Goal: Transaction & Acquisition: Purchase product/service

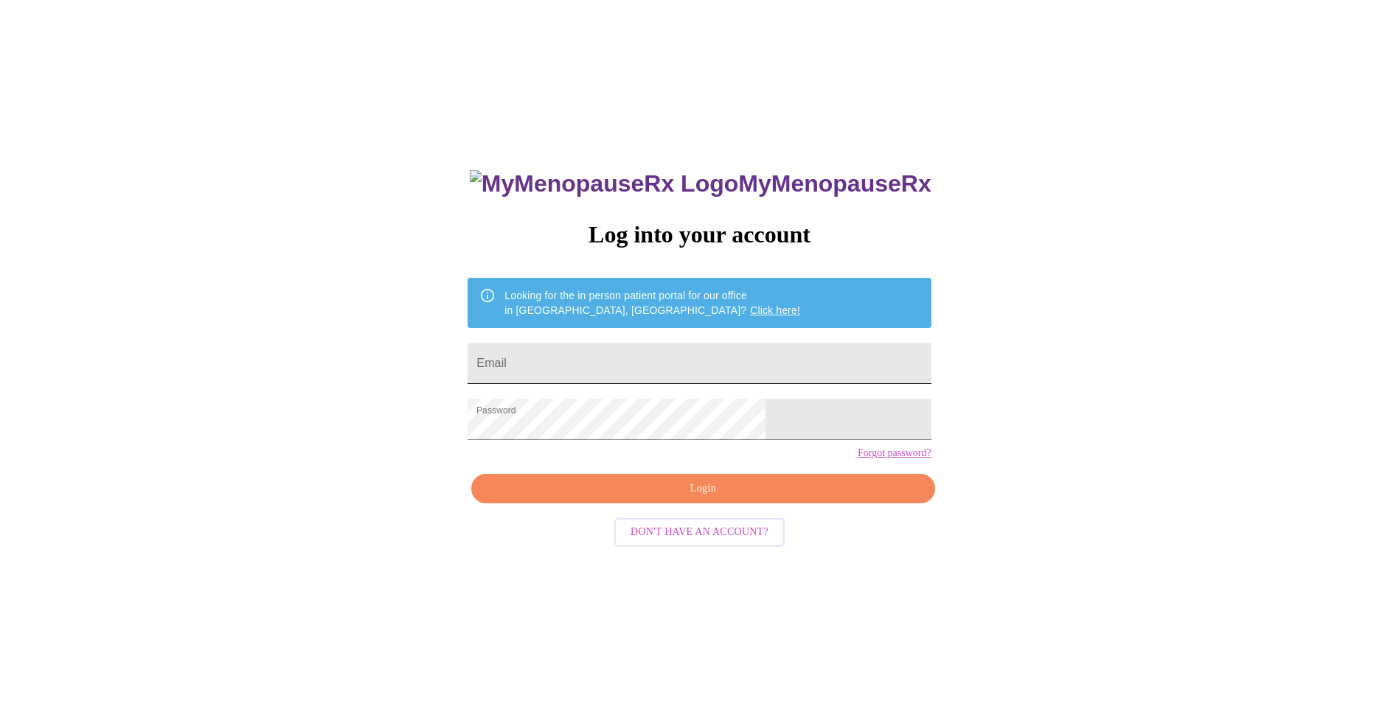
click at [590, 361] on input "Email" at bounding box center [698, 363] width 463 height 41
type input "mdwyer12@gmail.com"
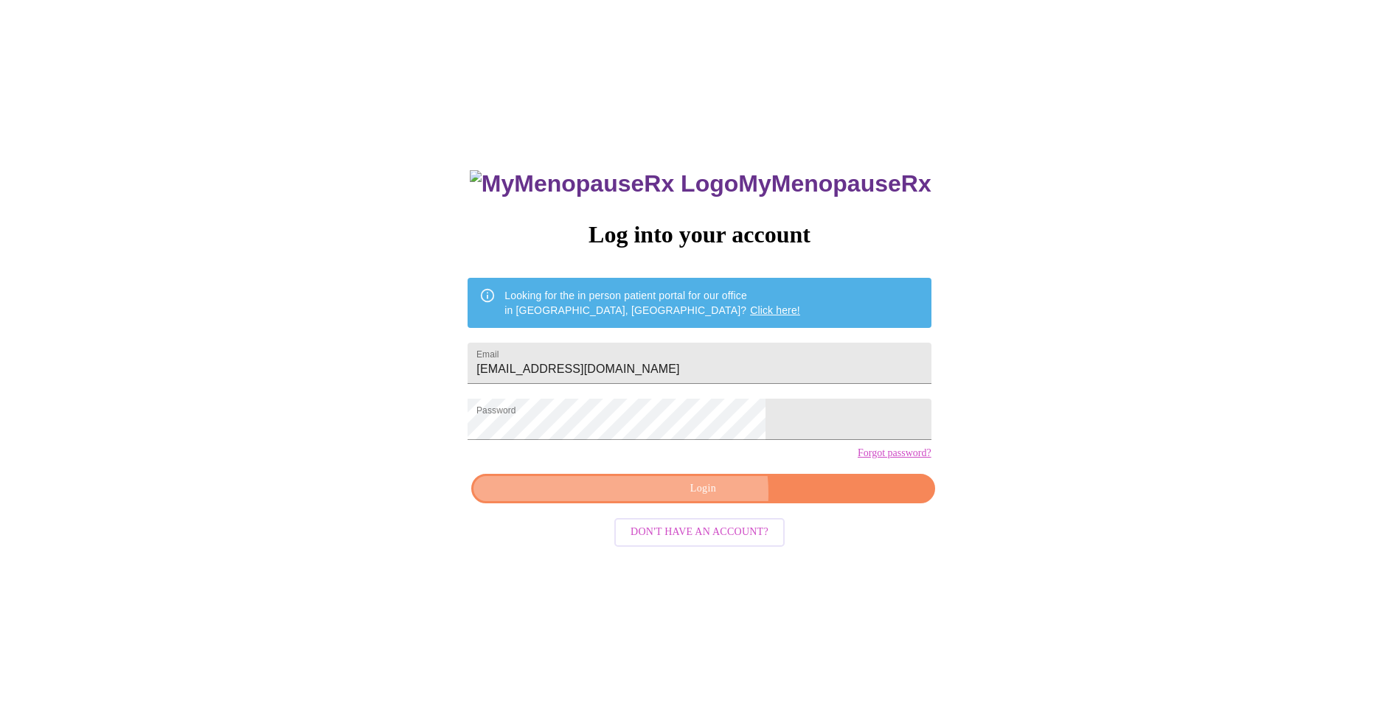
click at [683, 498] on span "Login" at bounding box center [702, 489] width 429 height 18
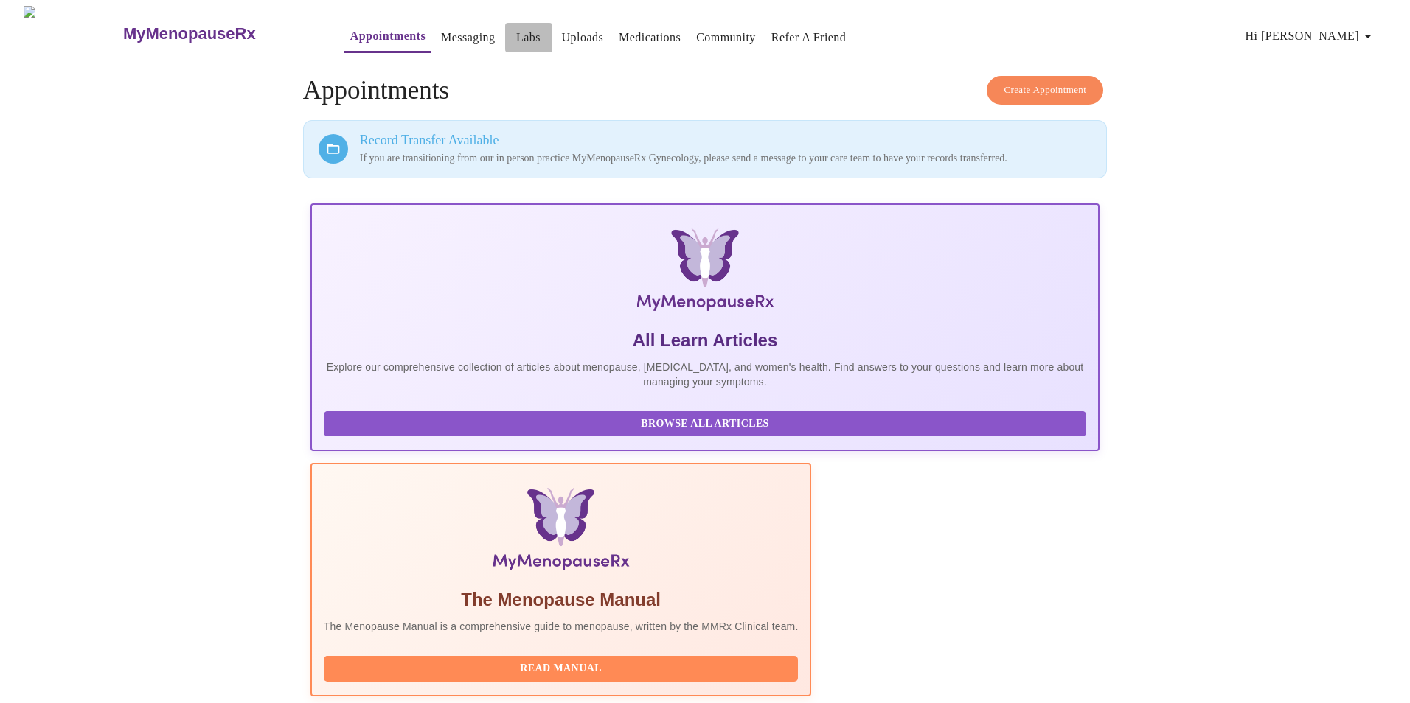
click at [516, 32] on link "Labs" at bounding box center [528, 37] width 24 height 21
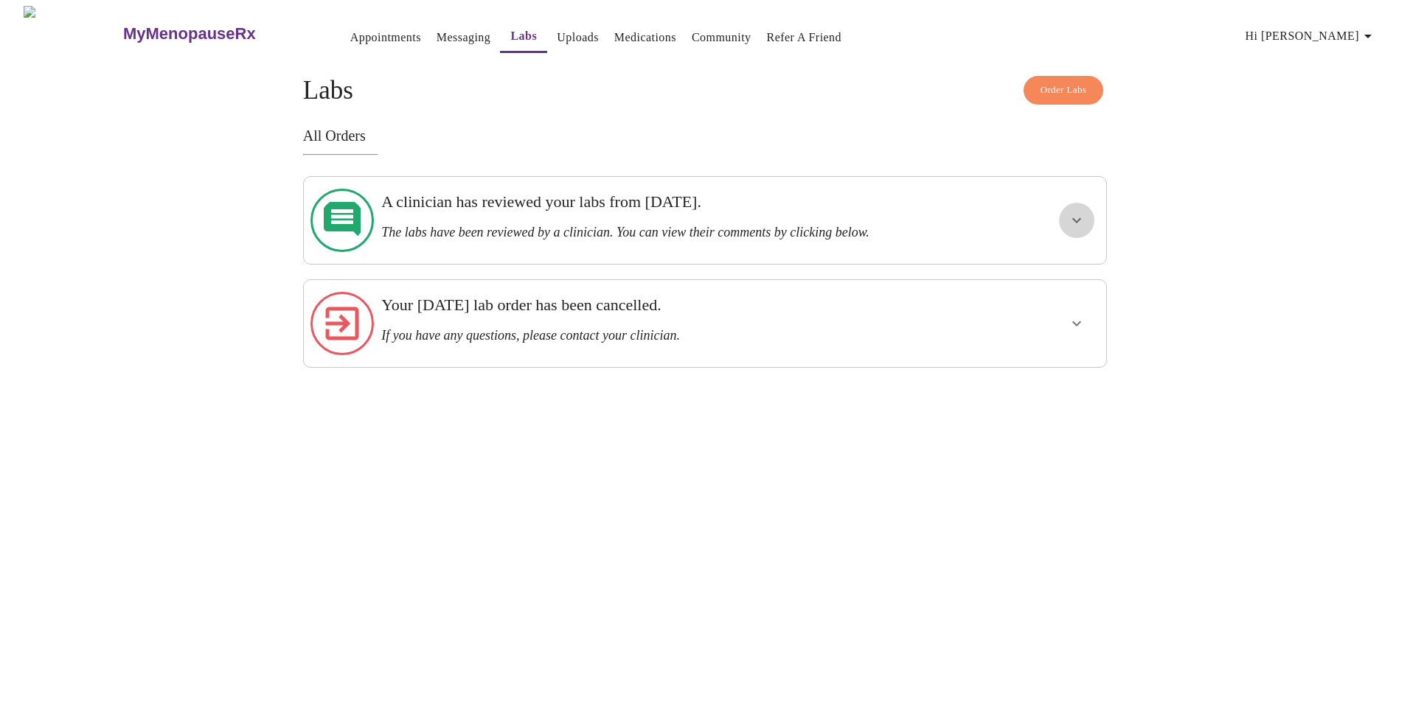
click at [1074, 218] on icon "show more" at bounding box center [1076, 220] width 9 height 5
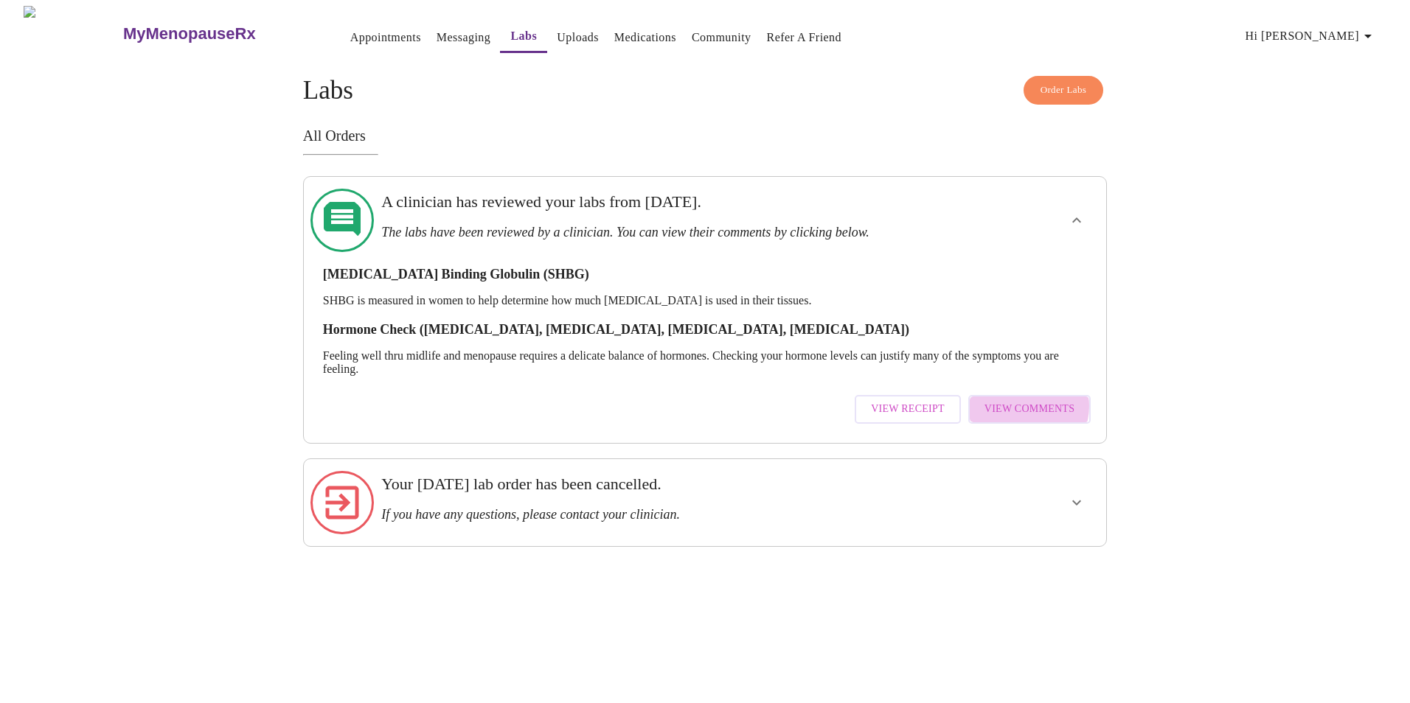
click at [1027, 400] on span "View Comments" at bounding box center [1029, 409] width 90 height 18
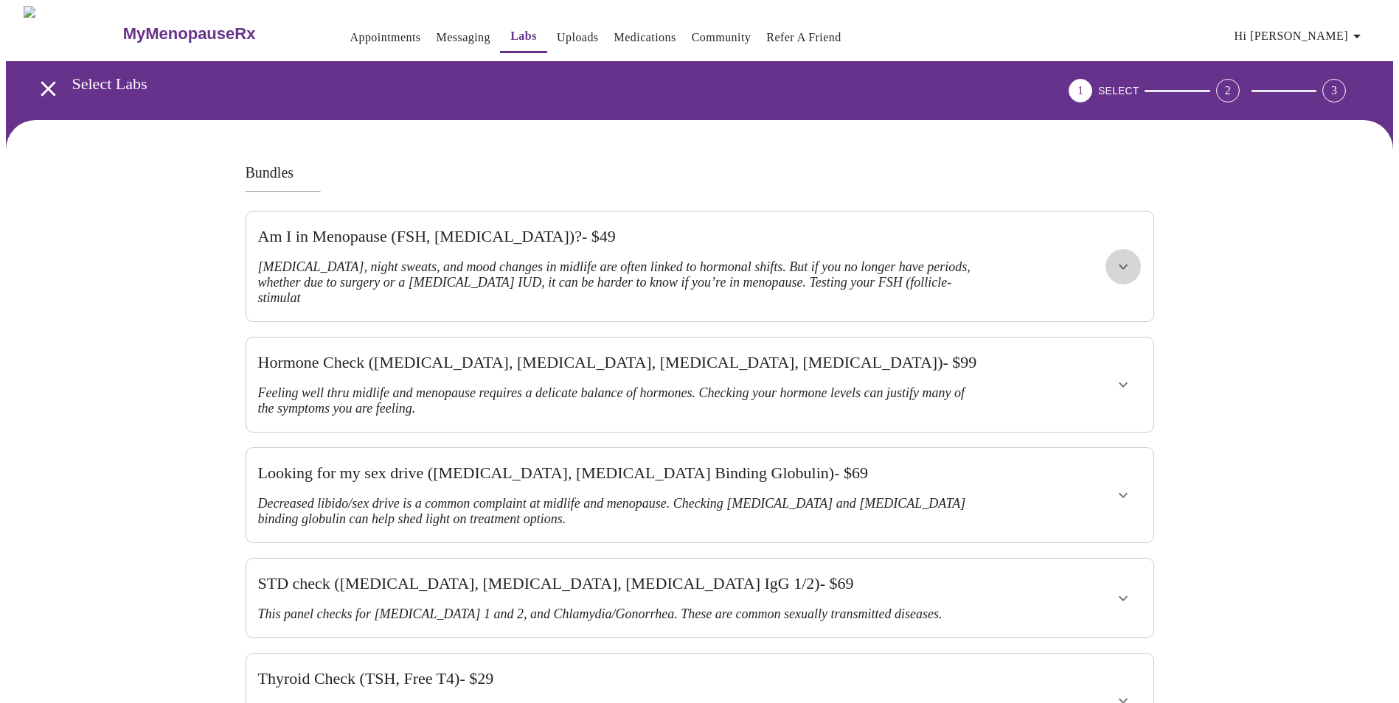
click at [1127, 258] on icon "show more" at bounding box center [1123, 267] width 18 height 18
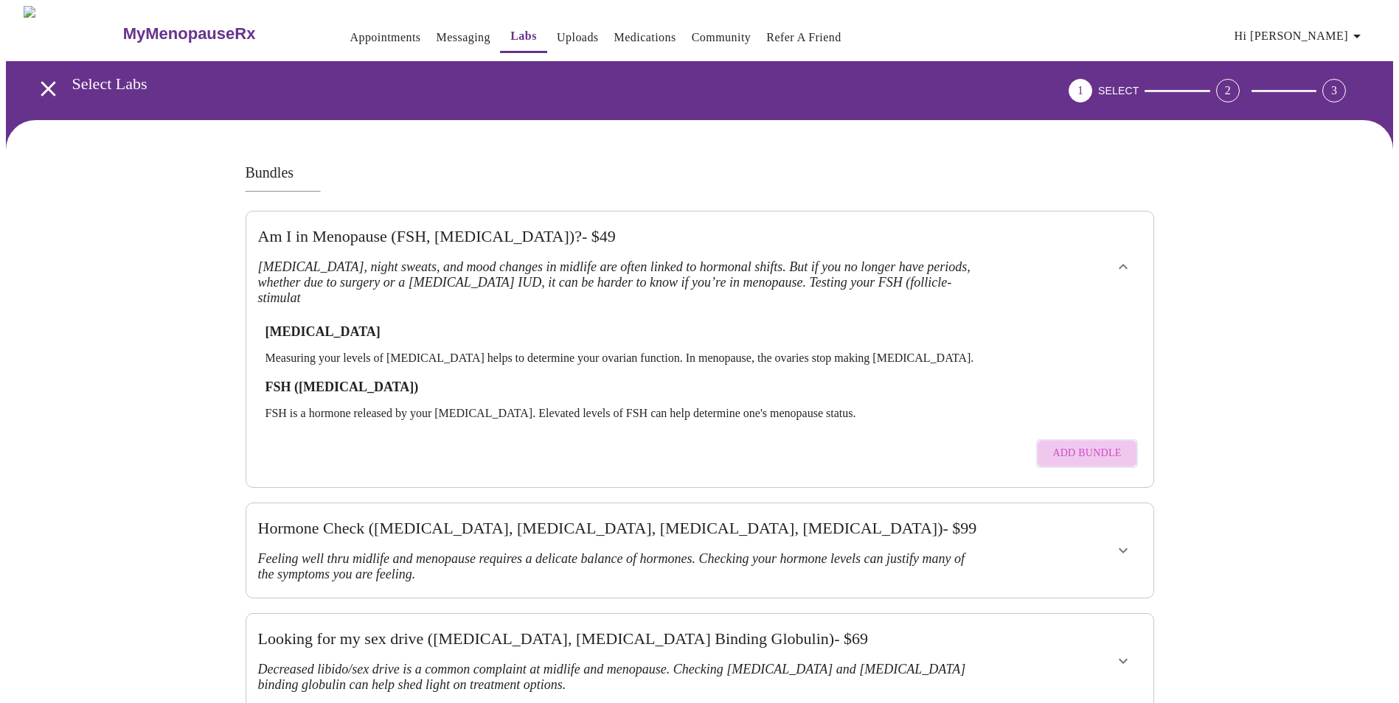
click at [1104, 445] on span "Add Bundle" at bounding box center [1086, 454] width 69 height 18
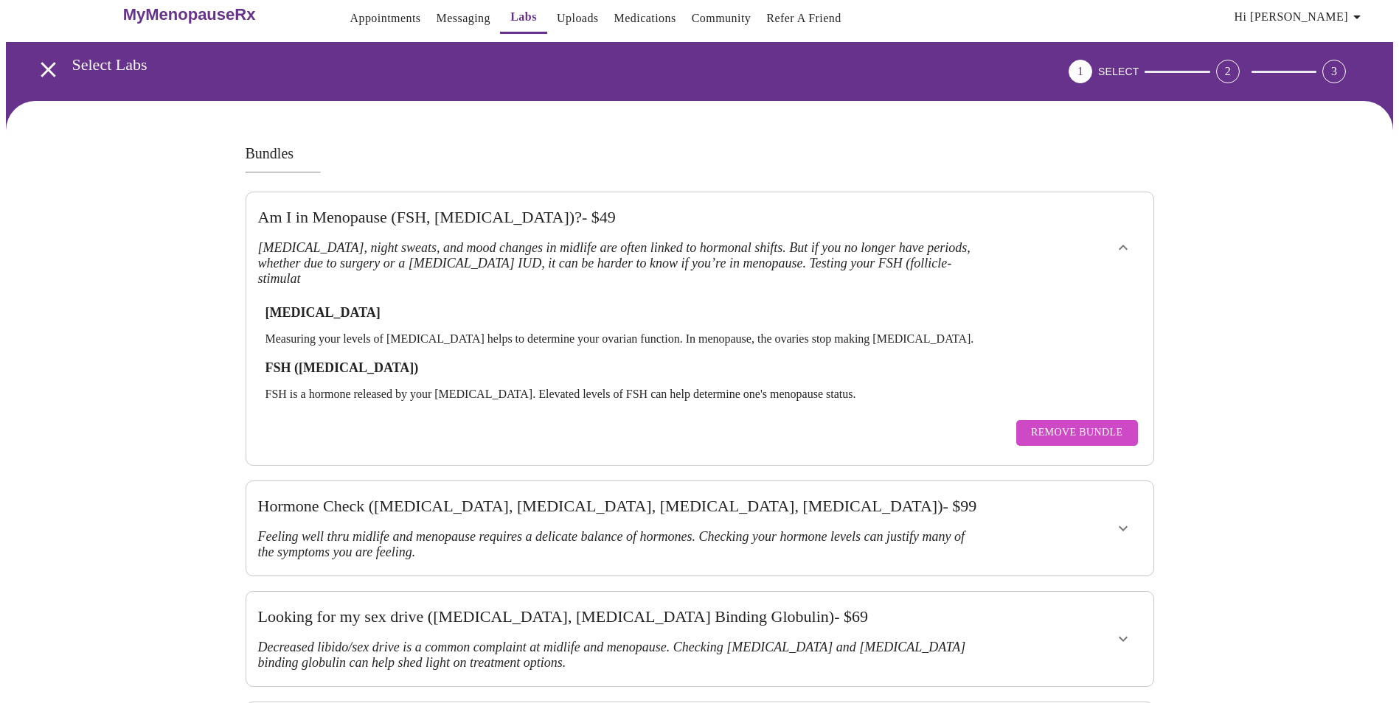
scroll to position [13, 0]
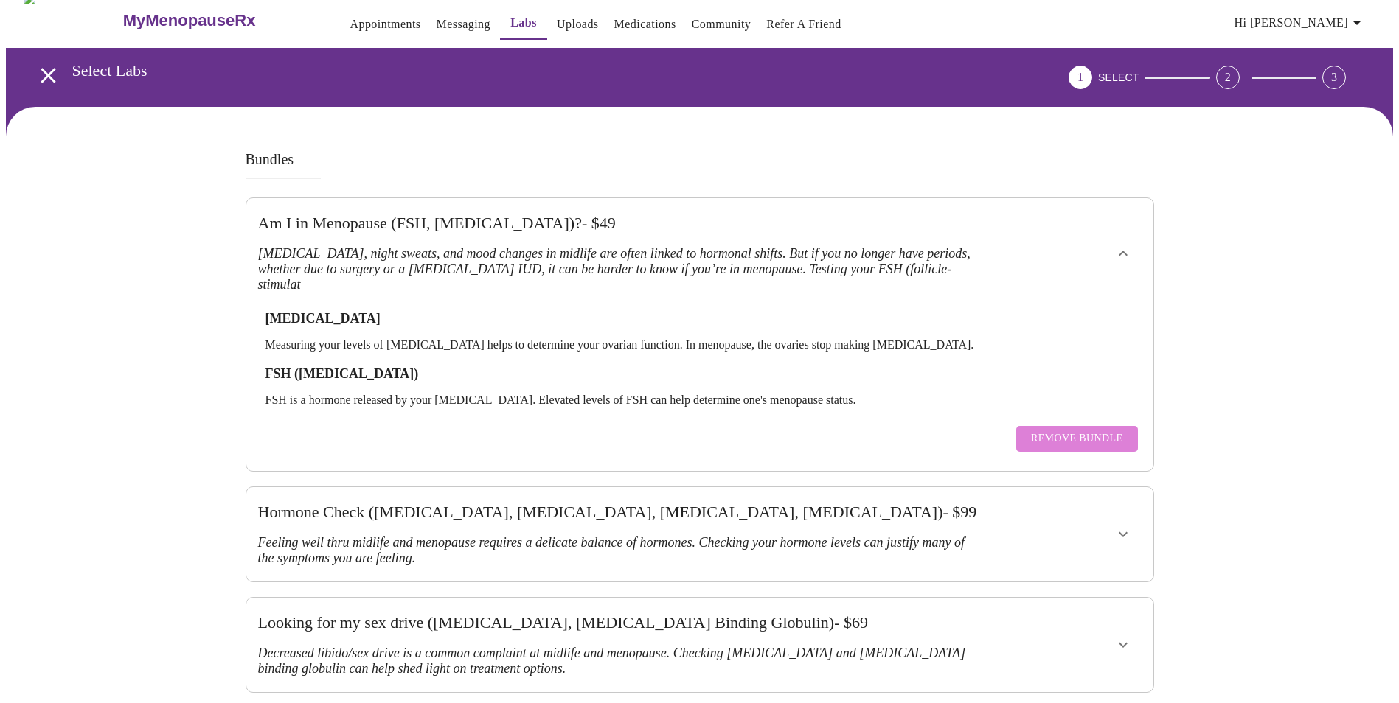
click at [1090, 430] on span "Remove Bundle" at bounding box center [1077, 439] width 92 height 18
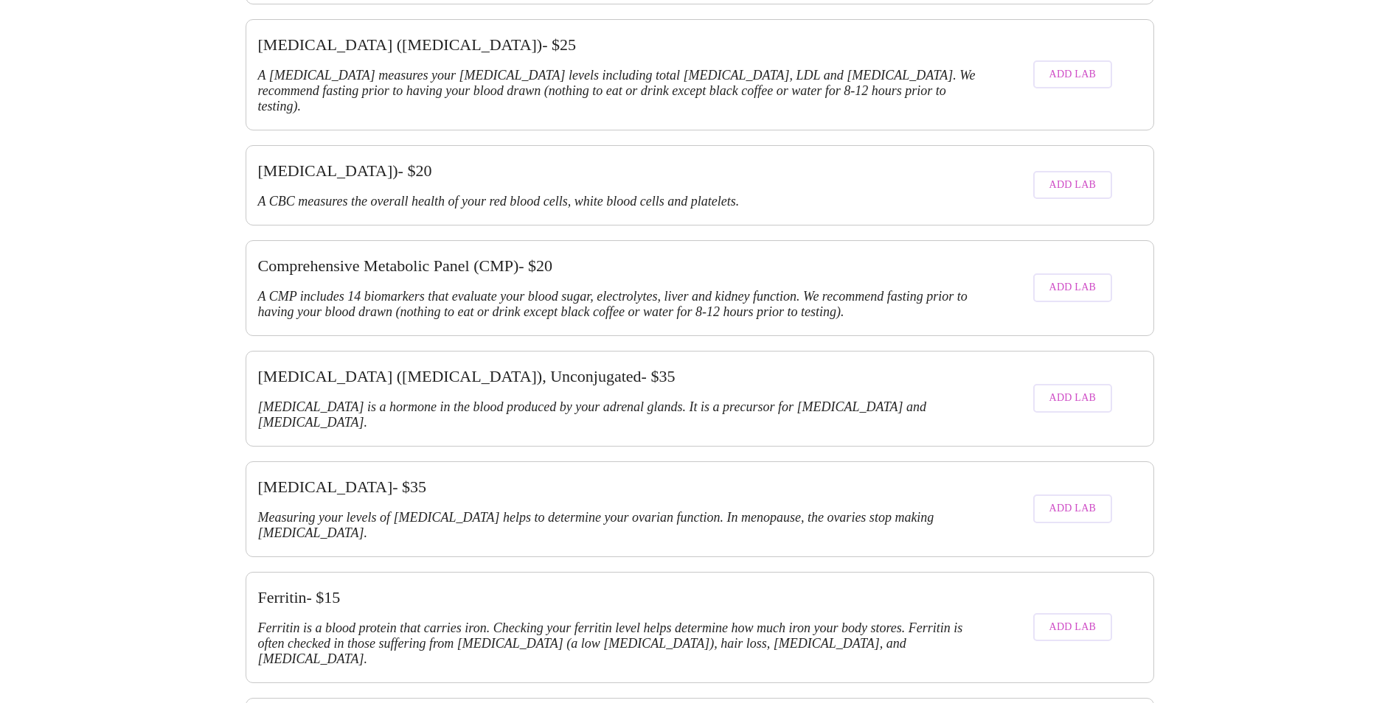
scroll to position [1555, 0]
click at [1088, 498] on span "Add Lab" at bounding box center [1072, 507] width 47 height 18
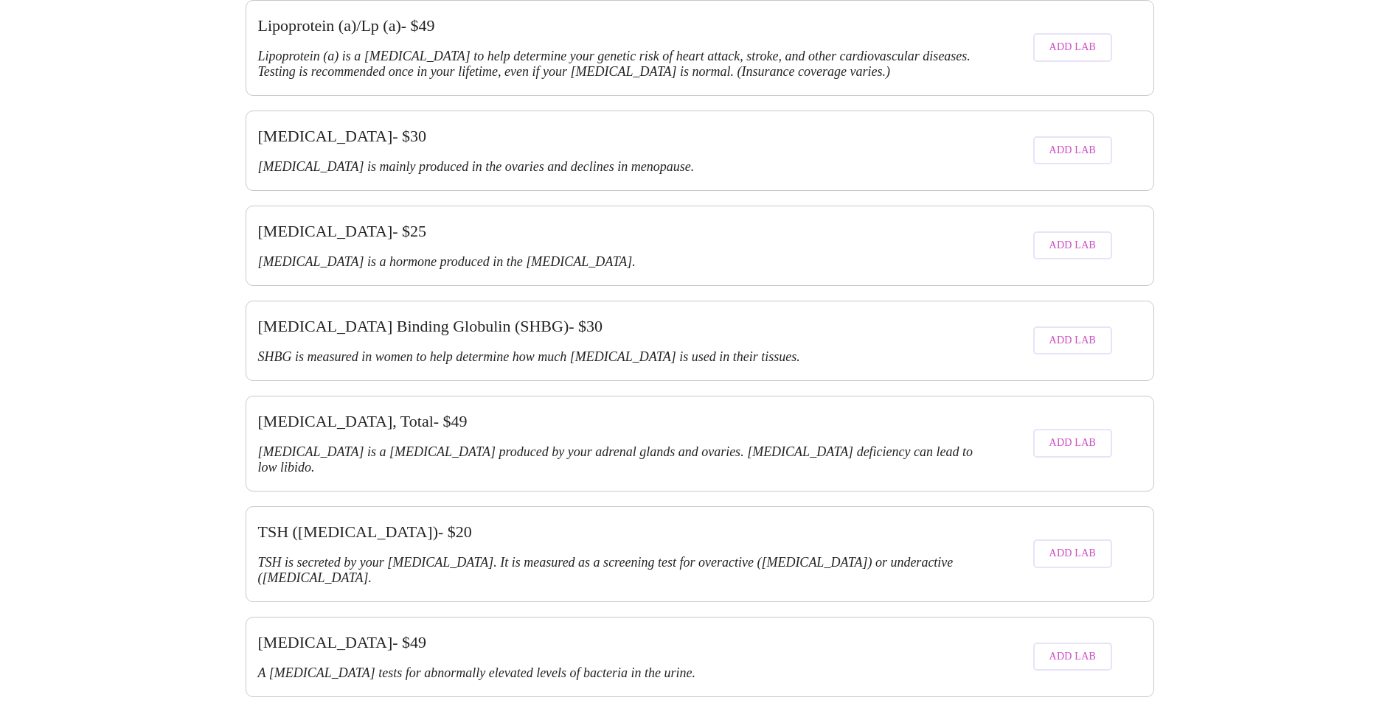
scroll to position [3016, 0]
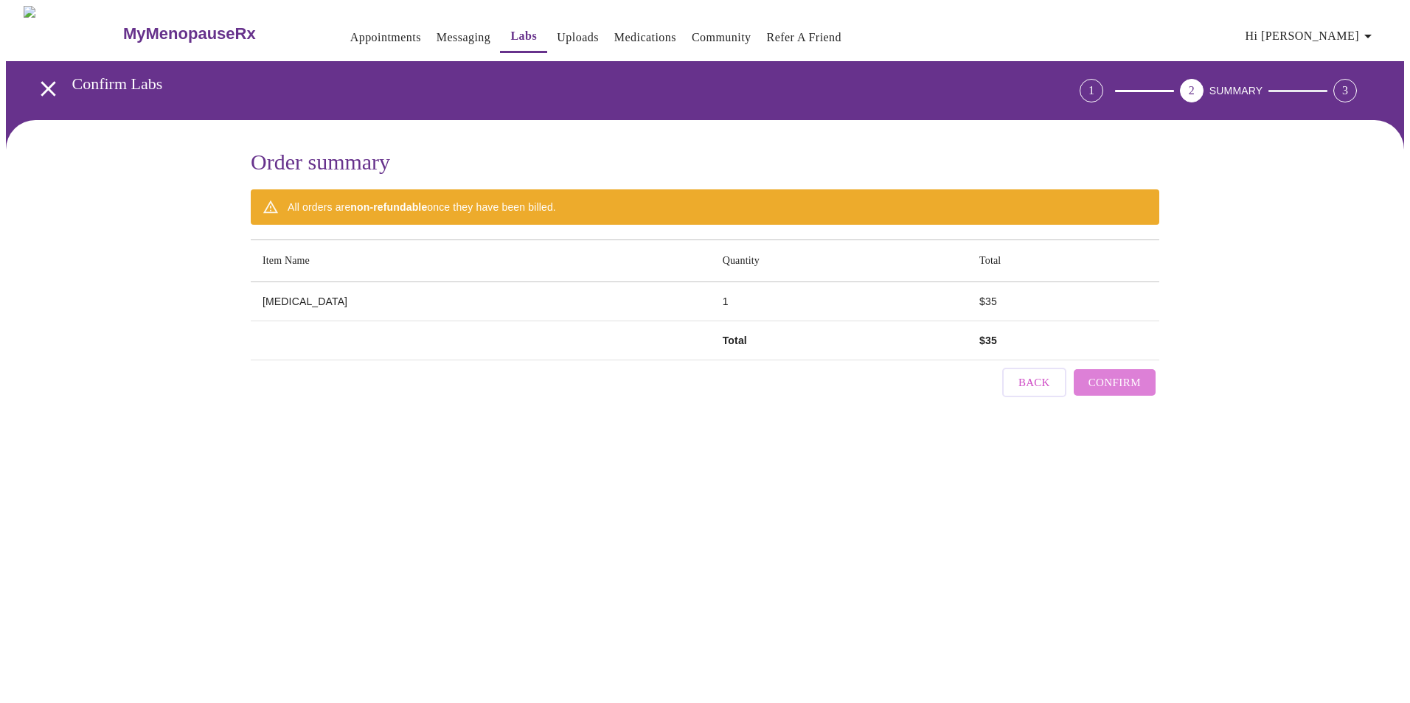
click at [1130, 373] on span "Confirm" at bounding box center [1114, 382] width 52 height 19
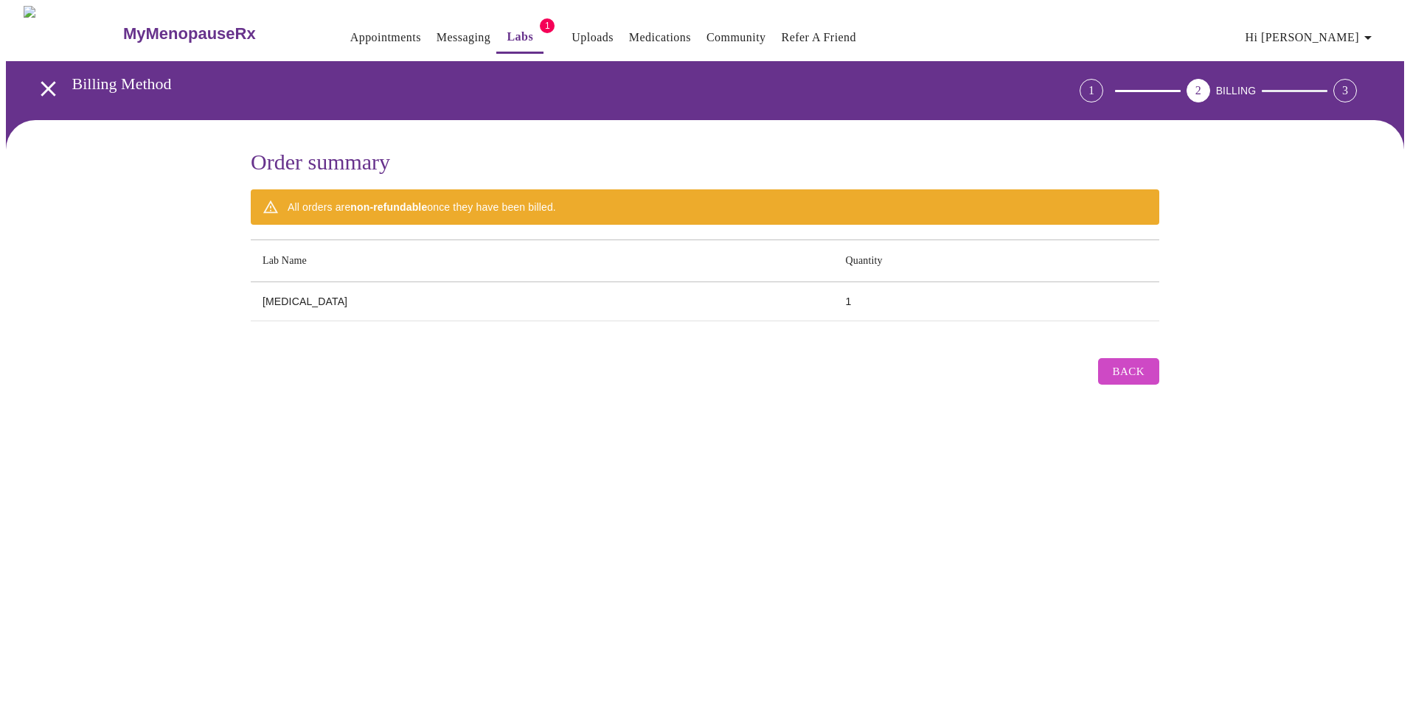
click at [1357, 79] on div "3" at bounding box center [1345, 91] width 24 height 24
click at [129, 78] on h3 "Billing Method" at bounding box center [534, 83] width 925 height 19
click at [61, 80] on button "open drawer" at bounding box center [49, 89] width 44 height 44
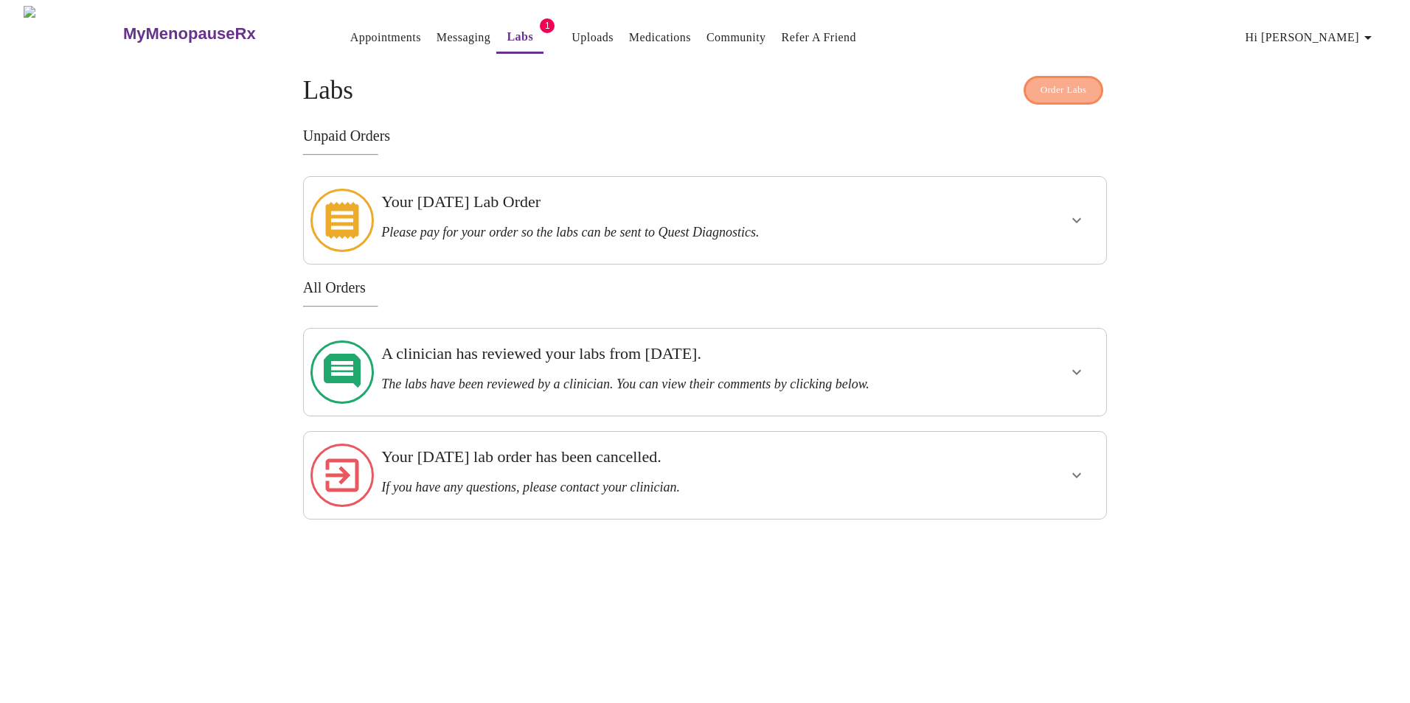
click at [1065, 84] on span "Order Labs" at bounding box center [1063, 90] width 46 height 17
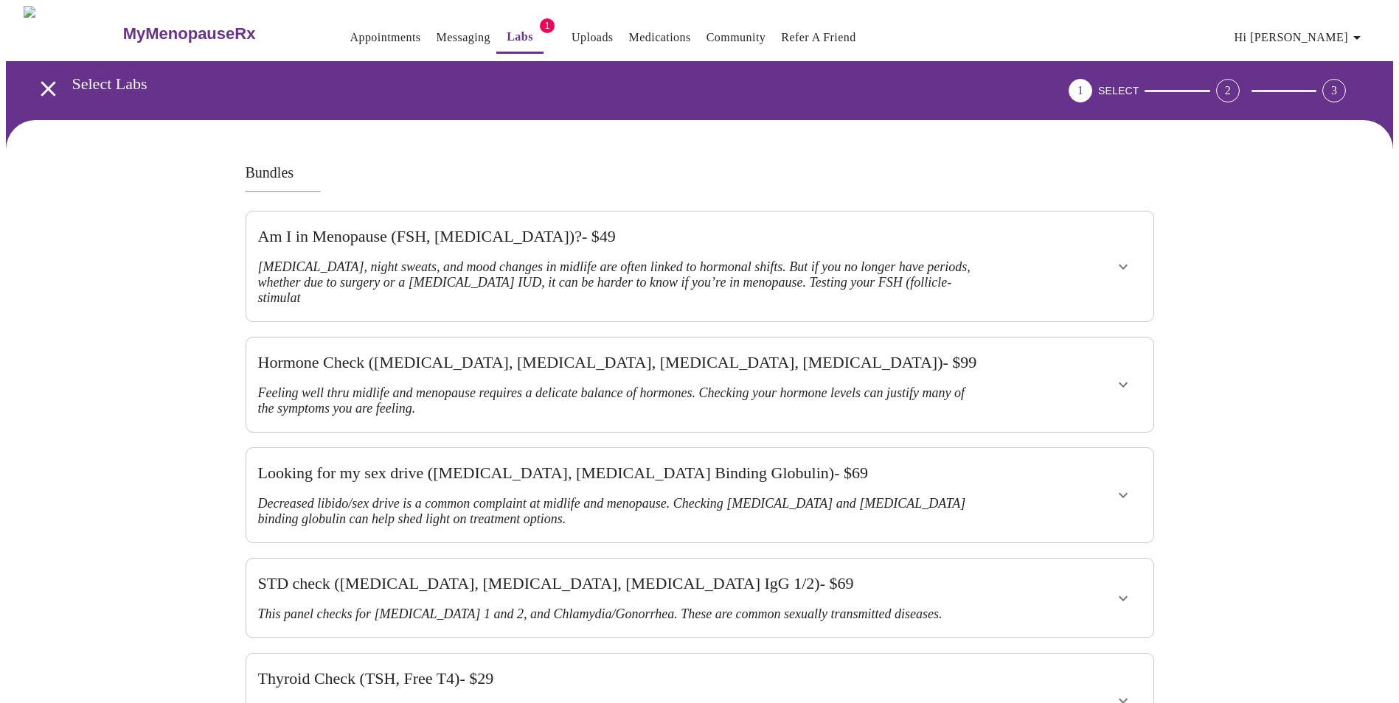
click at [1342, 27] on span "Hi [PERSON_NAME]" at bounding box center [1299, 37] width 131 height 21
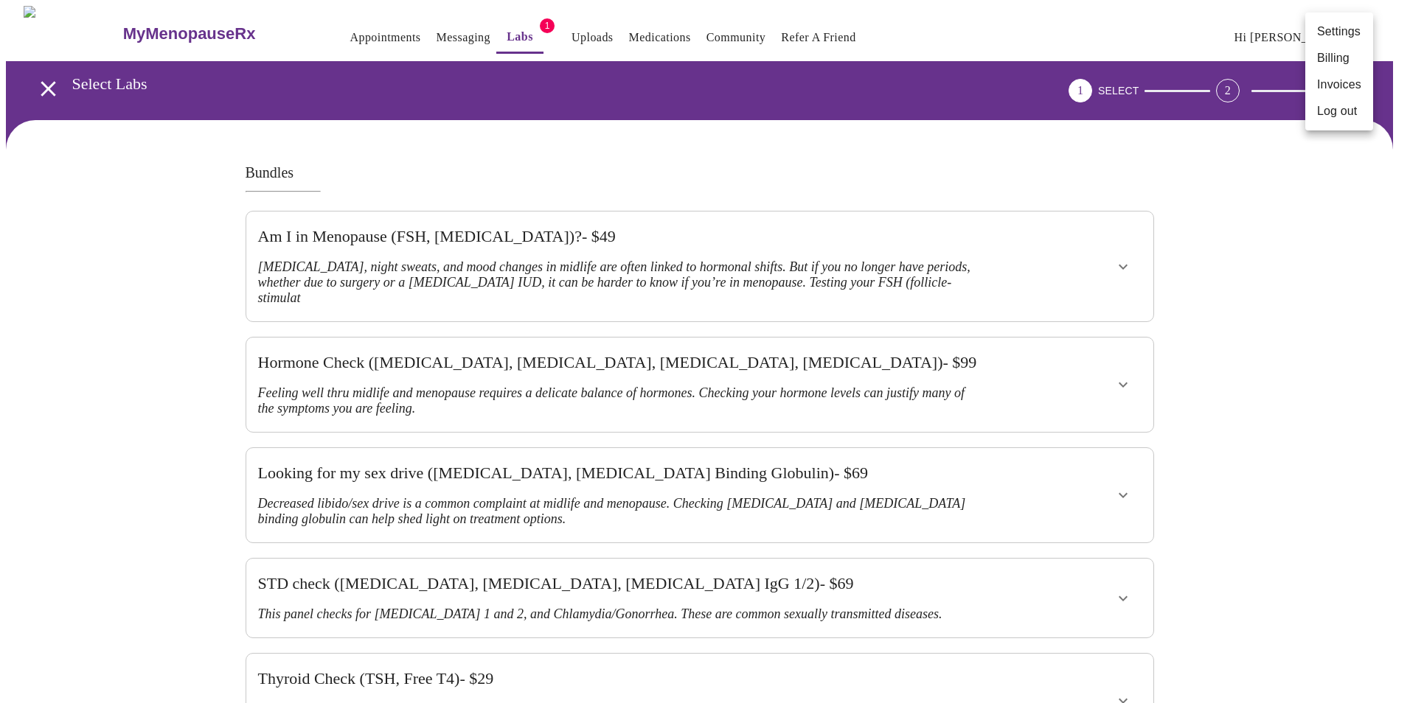
click at [1332, 55] on li "Billing" at bounding box center [1339, 58] width 68 height 27
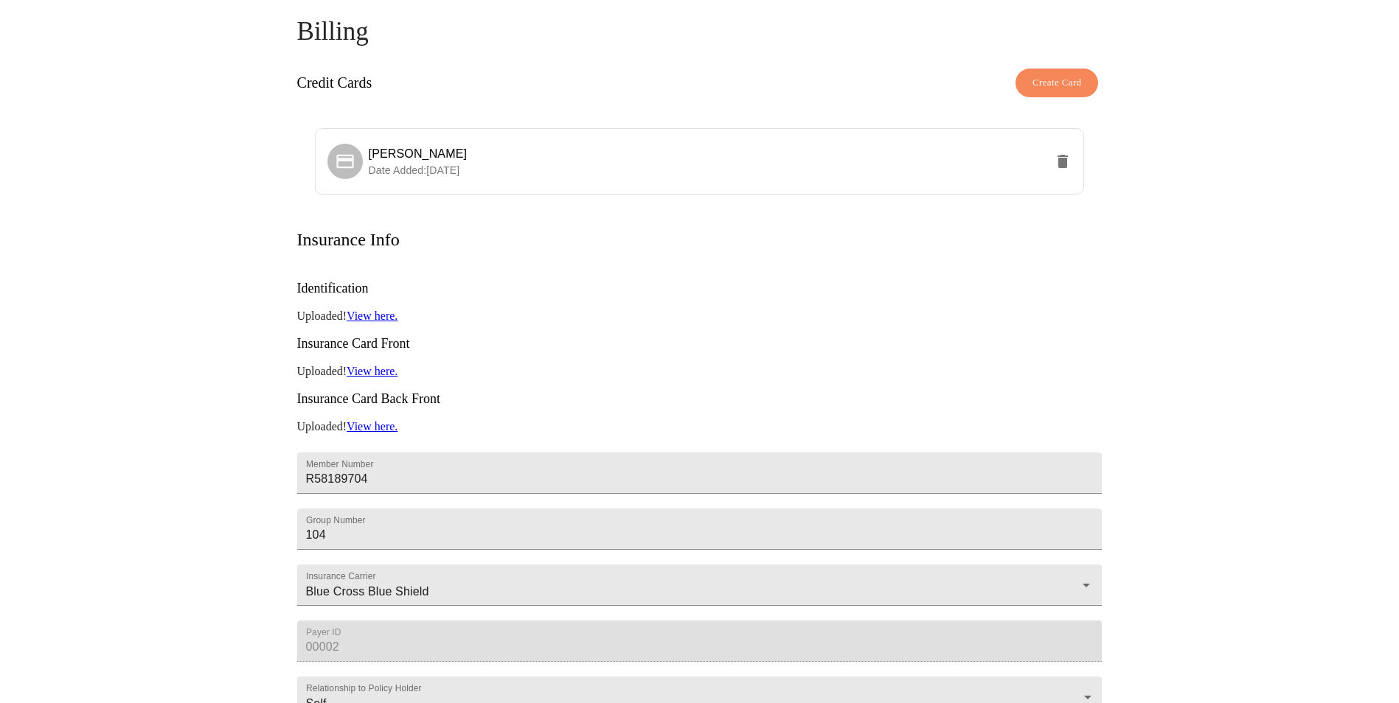
scroll to position [146, 0]
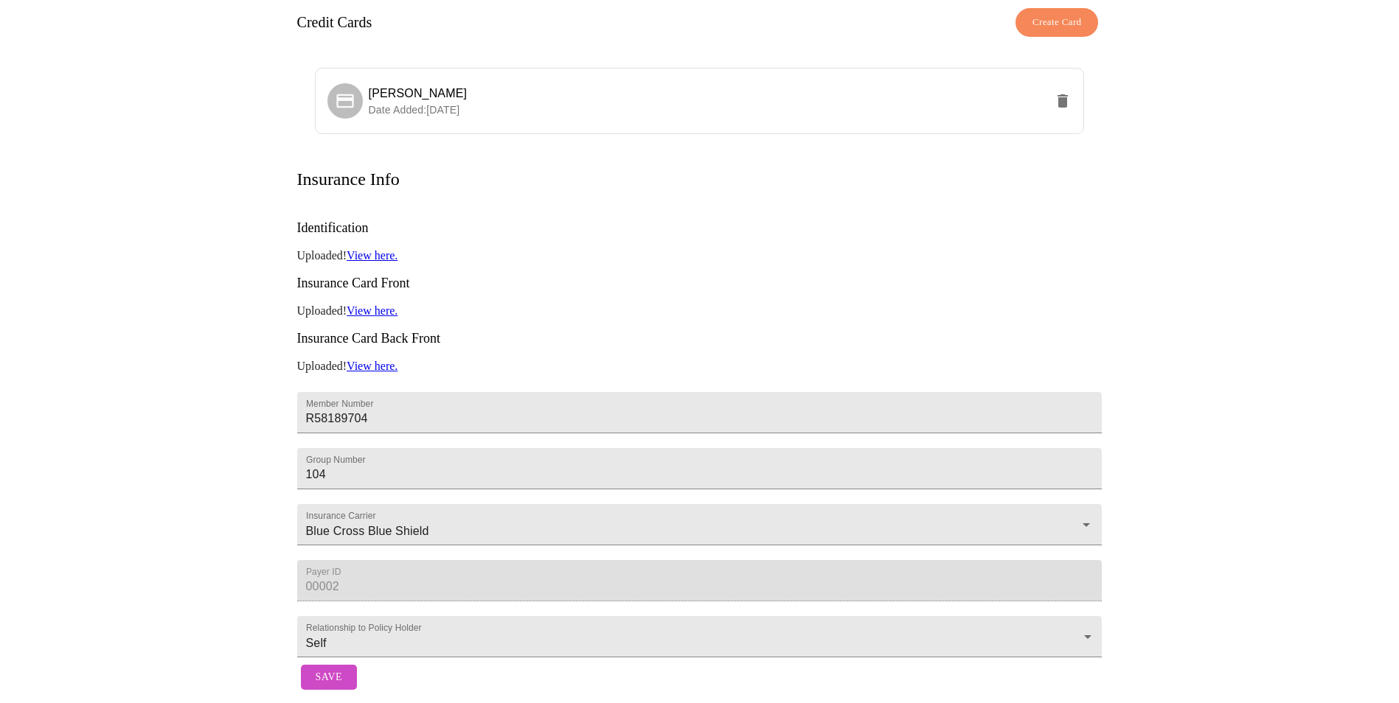
click at [329, 669] on span "Save" at bounding box center [329, 678] width 27 height 18
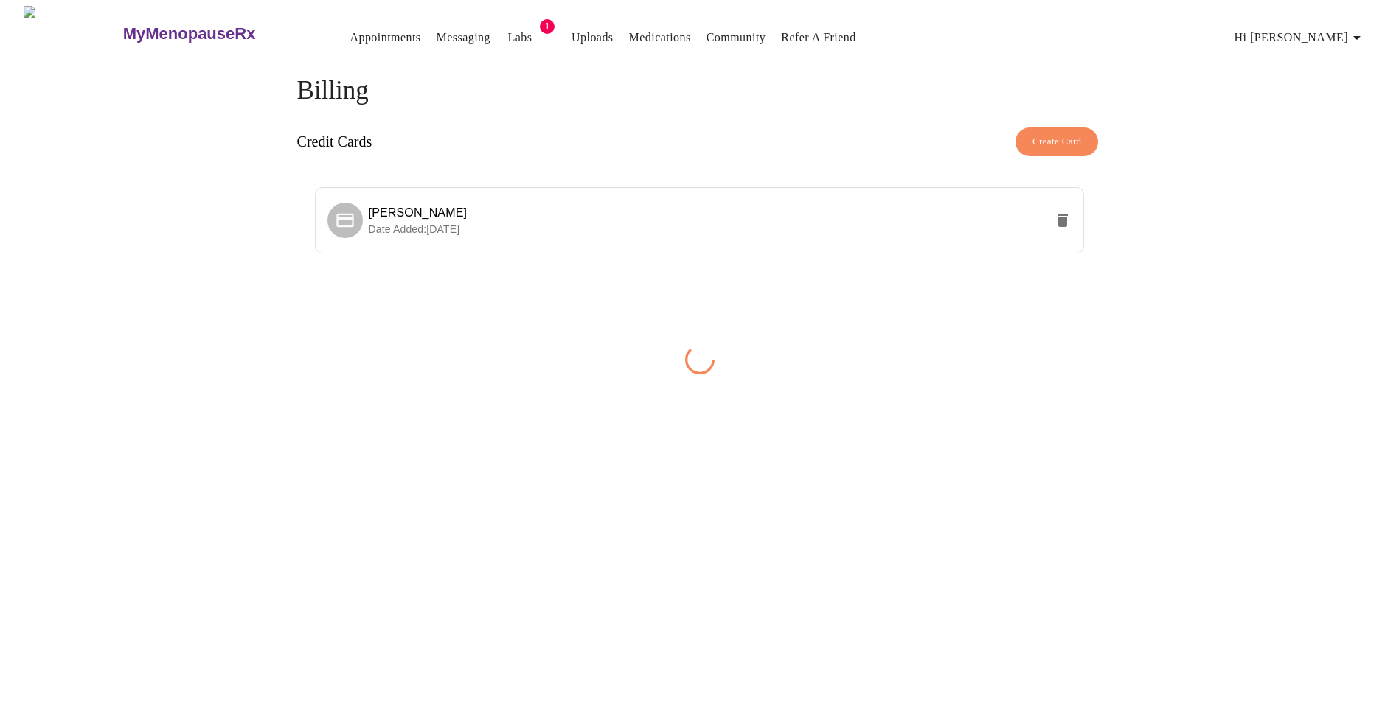
scroll to position [0, 0]
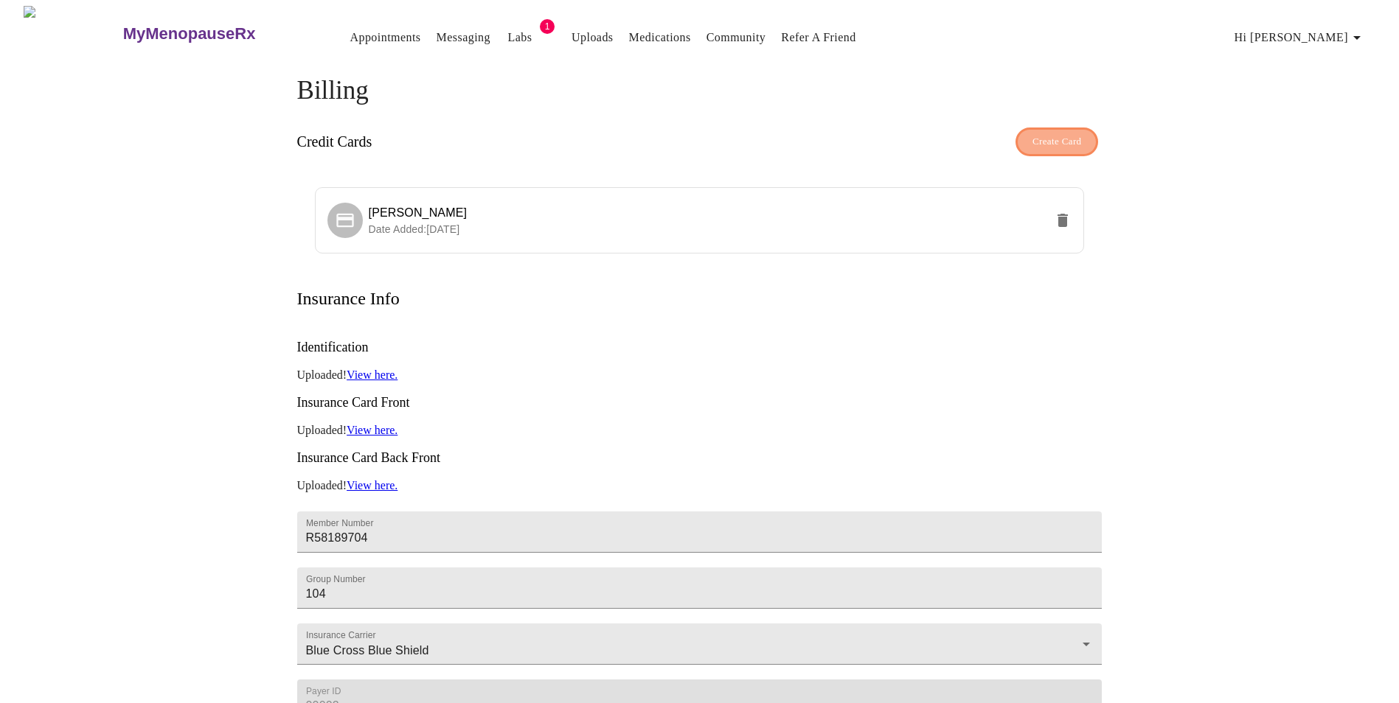
click at [1069, 133] on span "Create Card" at bounding box center [1056, 141] width 49 height 17
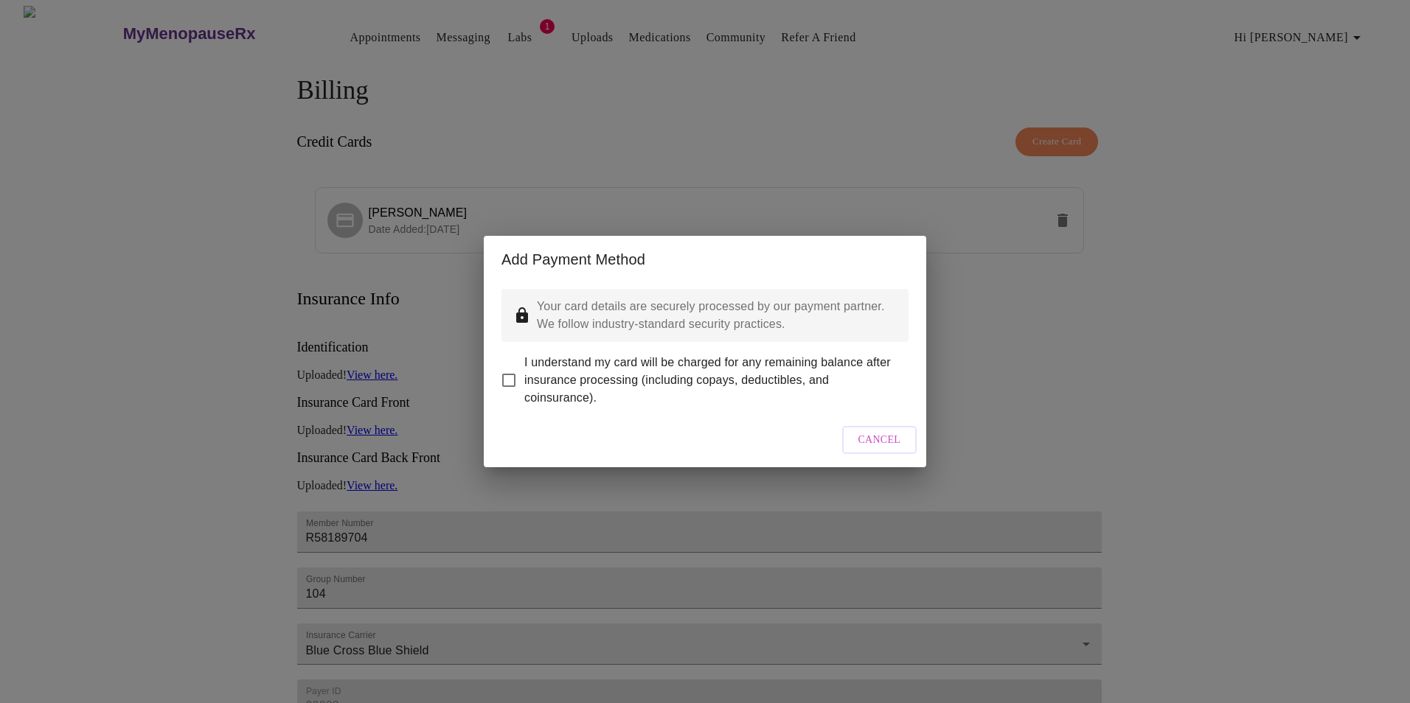
click at [514, 365] on input "I understand my card will be charged for any remaining balance after insurance …" at bounding box center [508, 380] width 31 height 31
checkbox input "true"
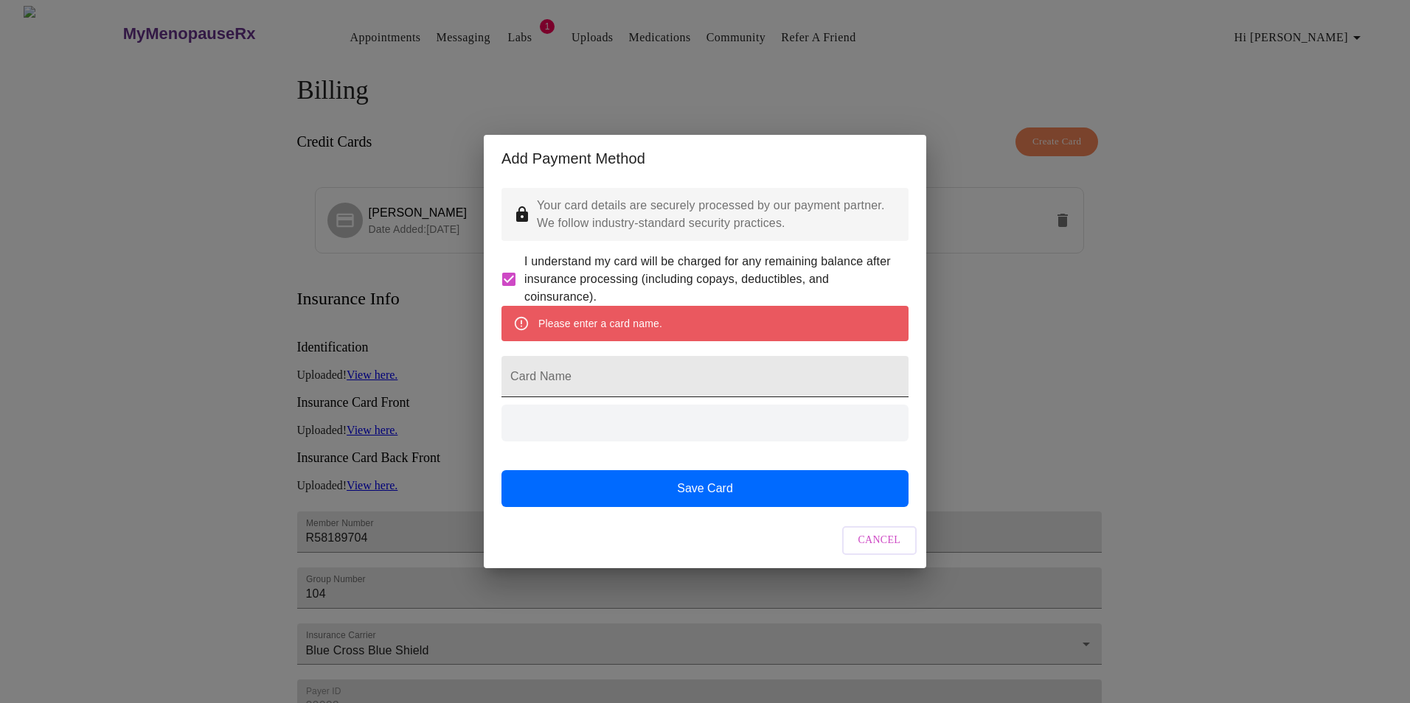
click at [537, 387] on input "Card Name" at bounding box center [704, 376] width 407 height 41
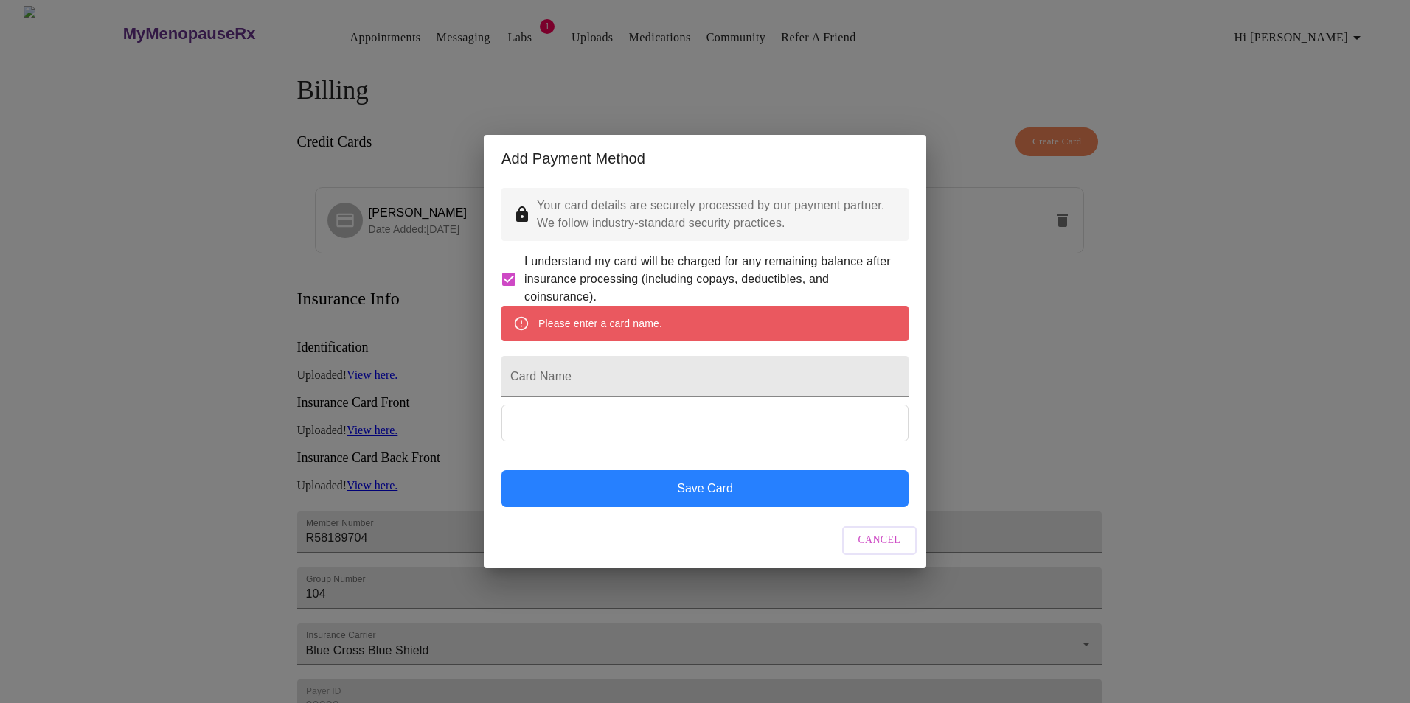
click at [713, 505] on button "Save Card" at bounding box center [704, 488] width 407 height 37
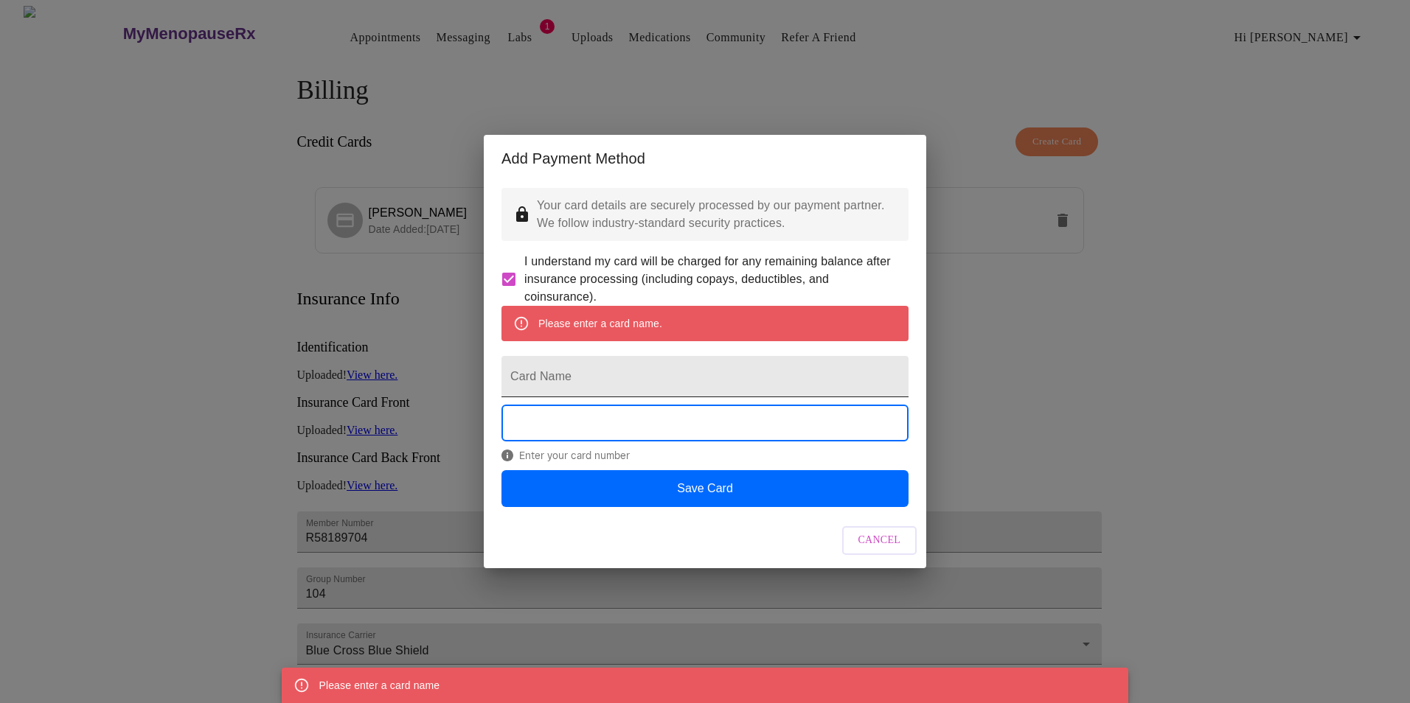
click at [616, 377] on input "Card Name" at bounding box center [704, 376] width 407 height 41
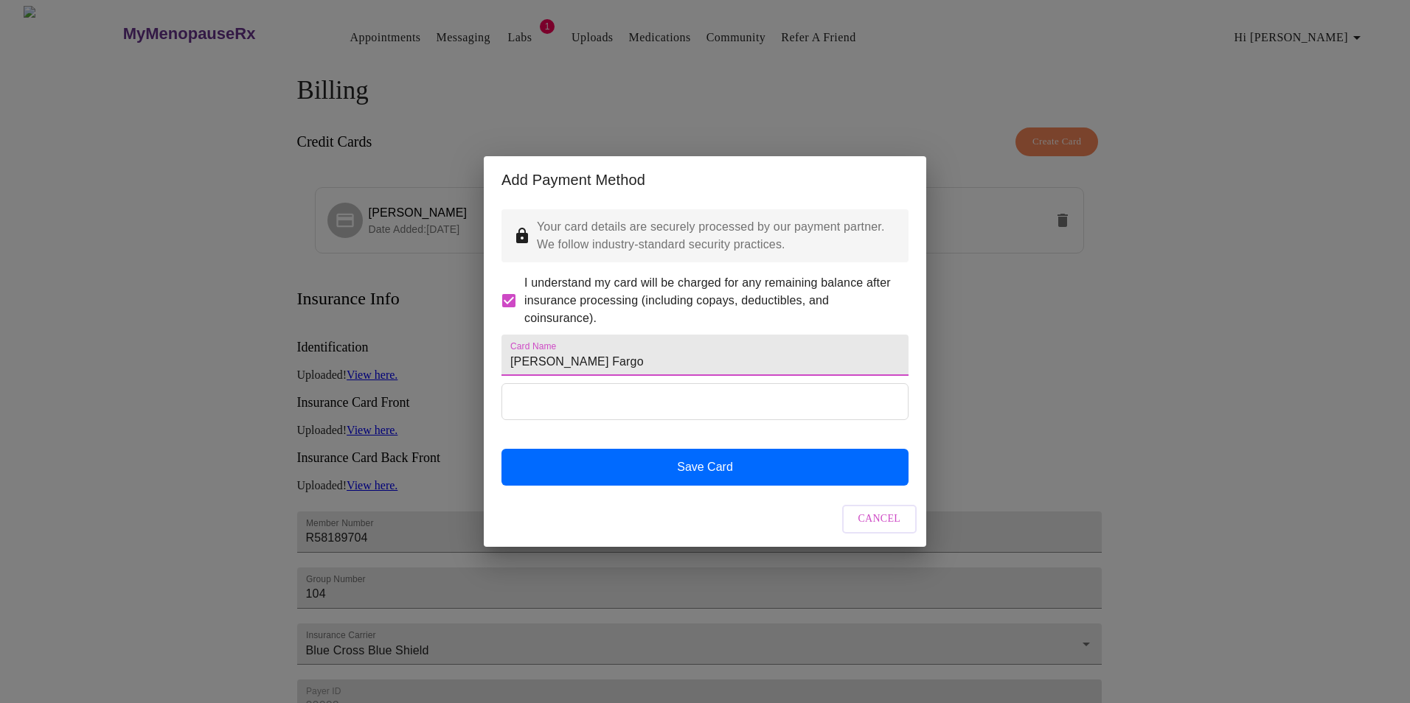
type input "[PERSON_NAME] Fargo"
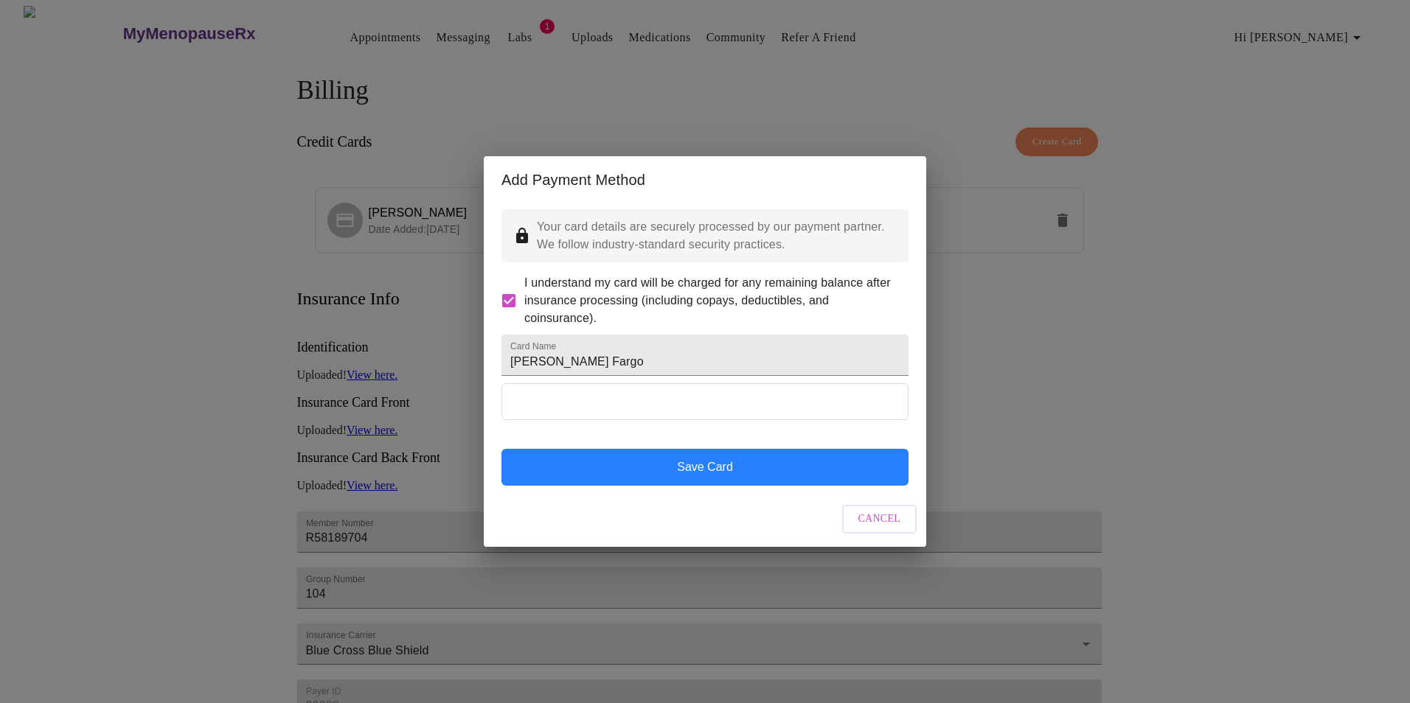
click at [622, 481] on button "Save Card" at bounding box center [704, 467] width 407 height 37
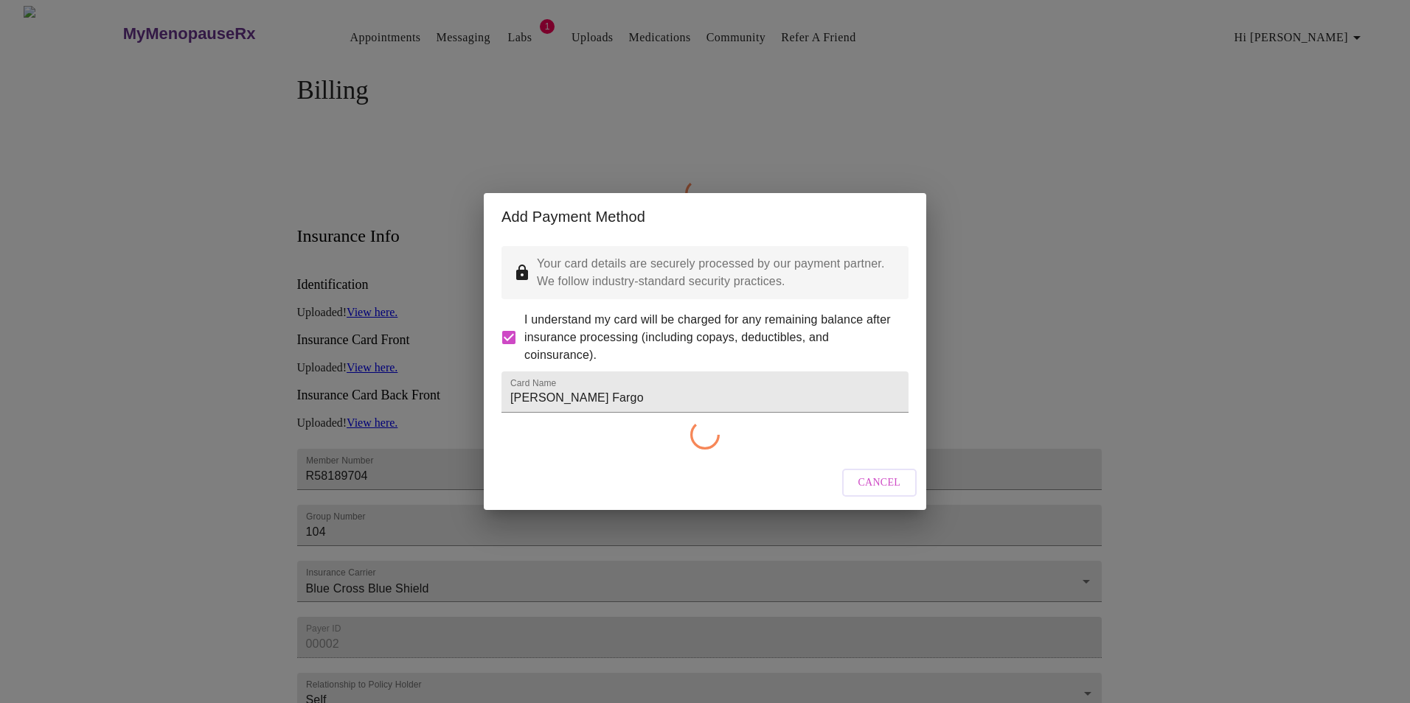
checkbox input "false"
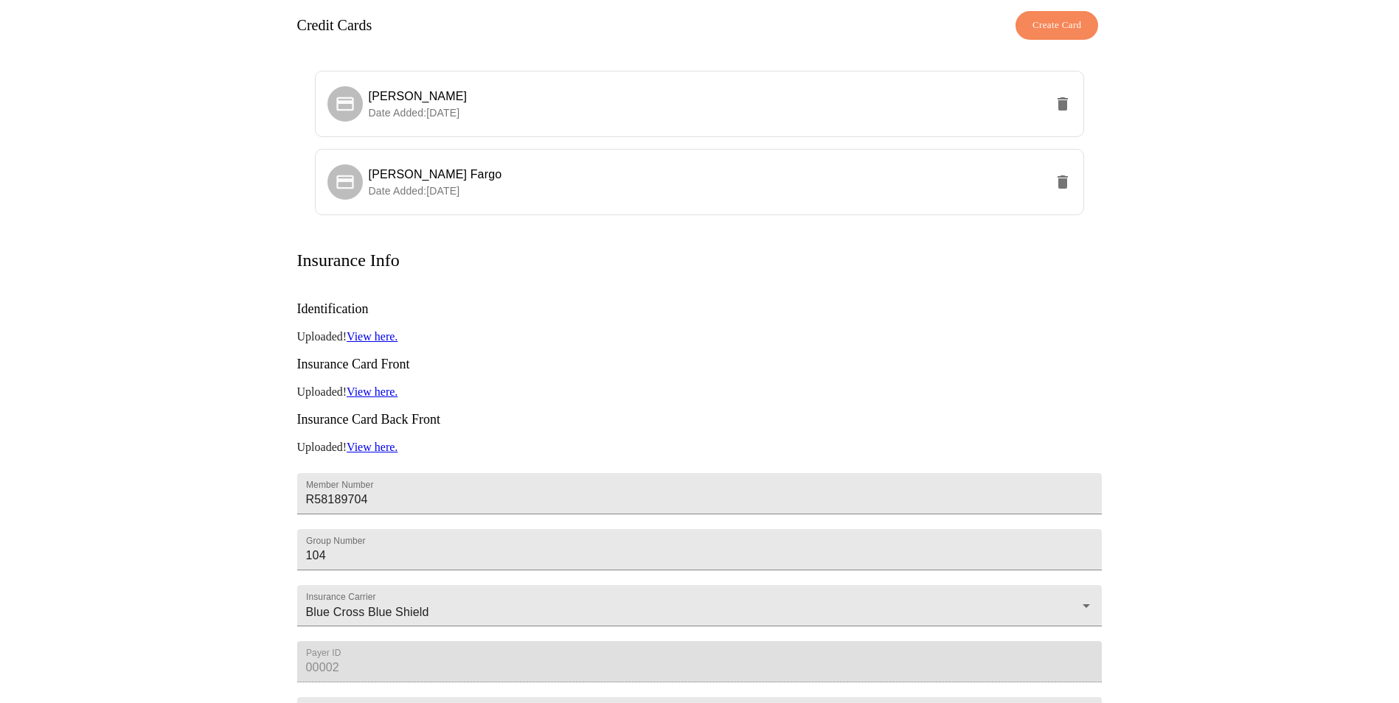
scroll to position [224, 0]
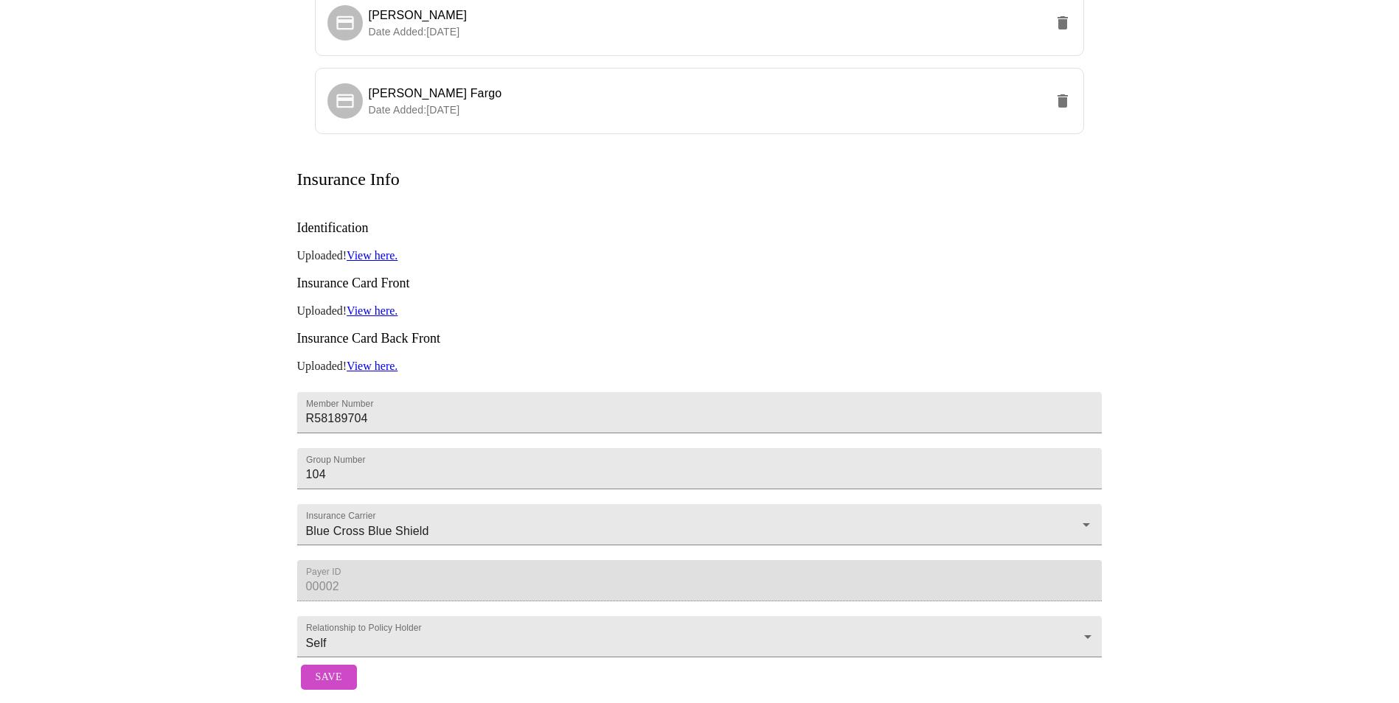
click at [342, 678] on button "Save" at bounding box center [329, 678] width 56 height 26
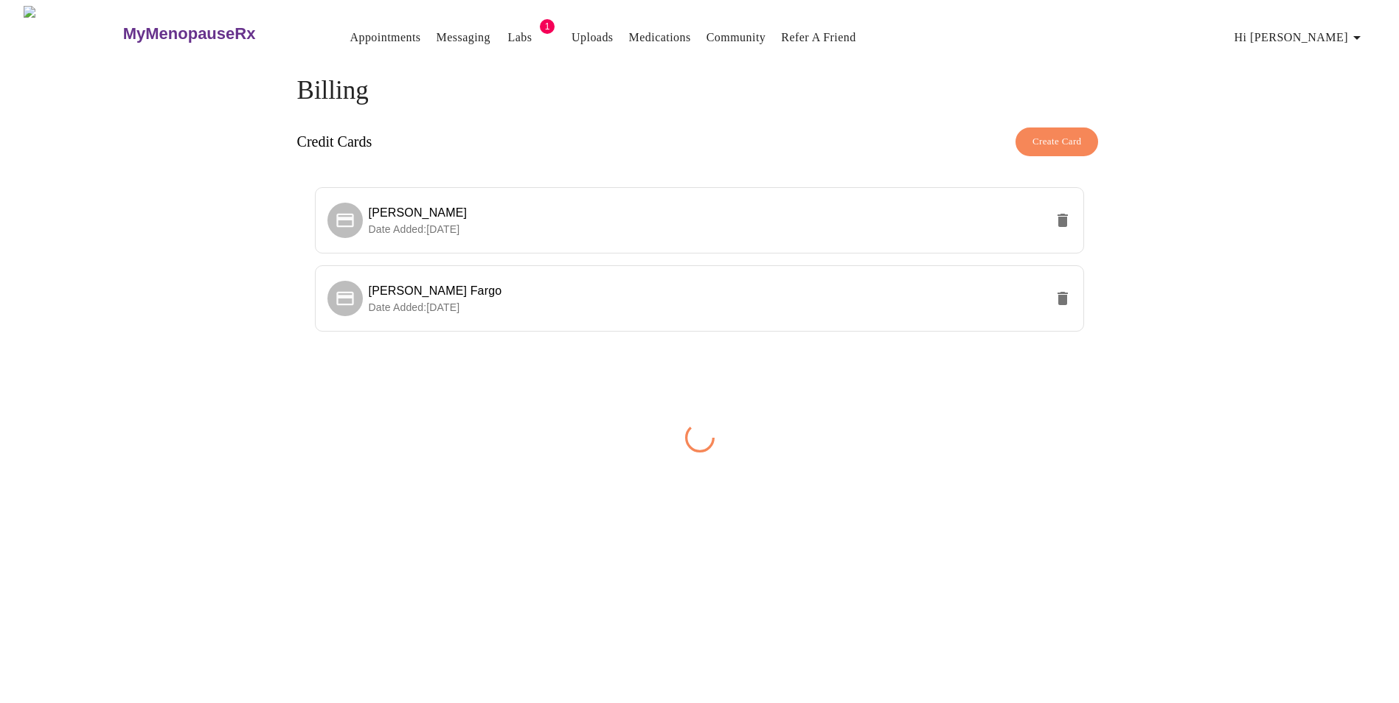
scroll to position [0, 0]
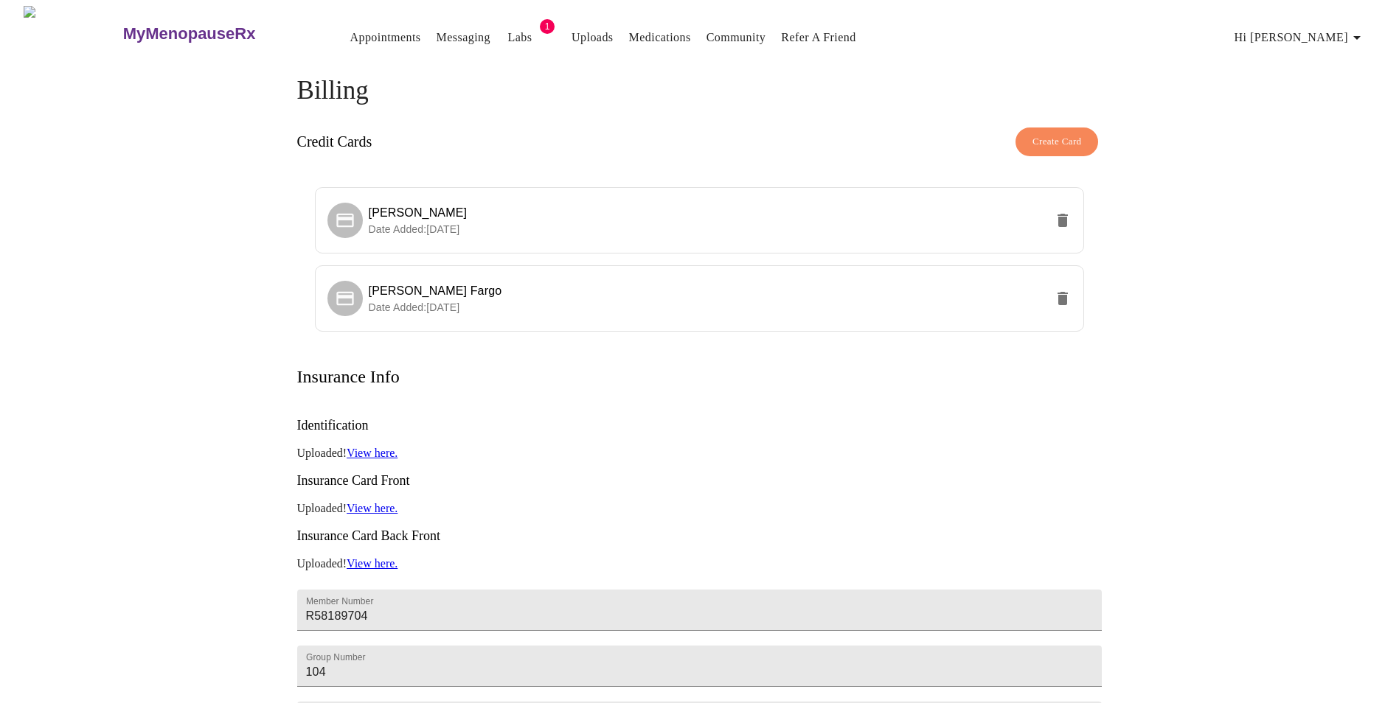
click at [540, 21] on span "1" at bounding box center [547, 26] width 15 height 15
click at [508, 34] on link "Labs" at bounding box center [520, 37] width 24 height 21
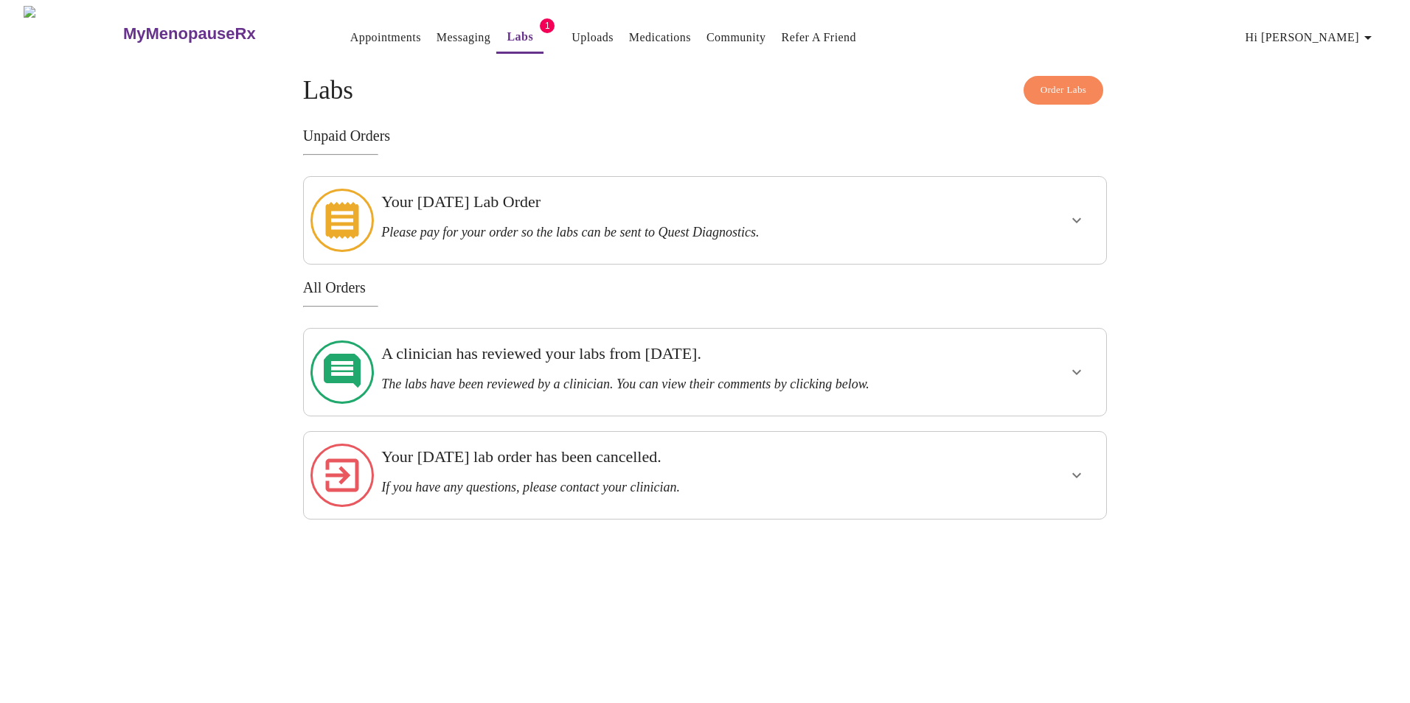
click at [1370, 29] on icon "button" at bounding box center [1368, 38] width 18 height 18
click at [1353, 83] on li "Invoices" at bounding box center [1350, 85] width 68 height 27
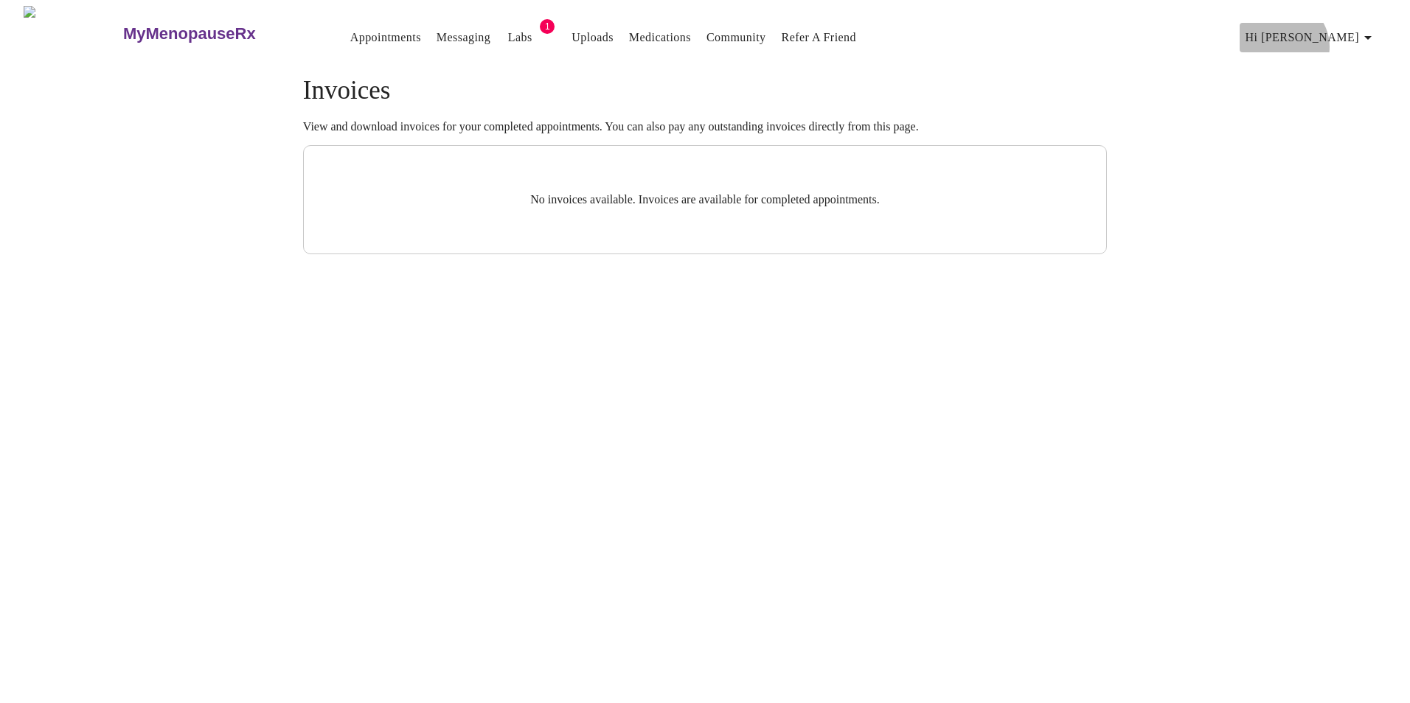
click at [1353, 41] on span "Hi [PERSON_NAME]" at bounding box center [1310, 37] width 131 height 21
click at [1354, 59] on li "Billing" at bounding box center [1350, 58] width 68 height 27
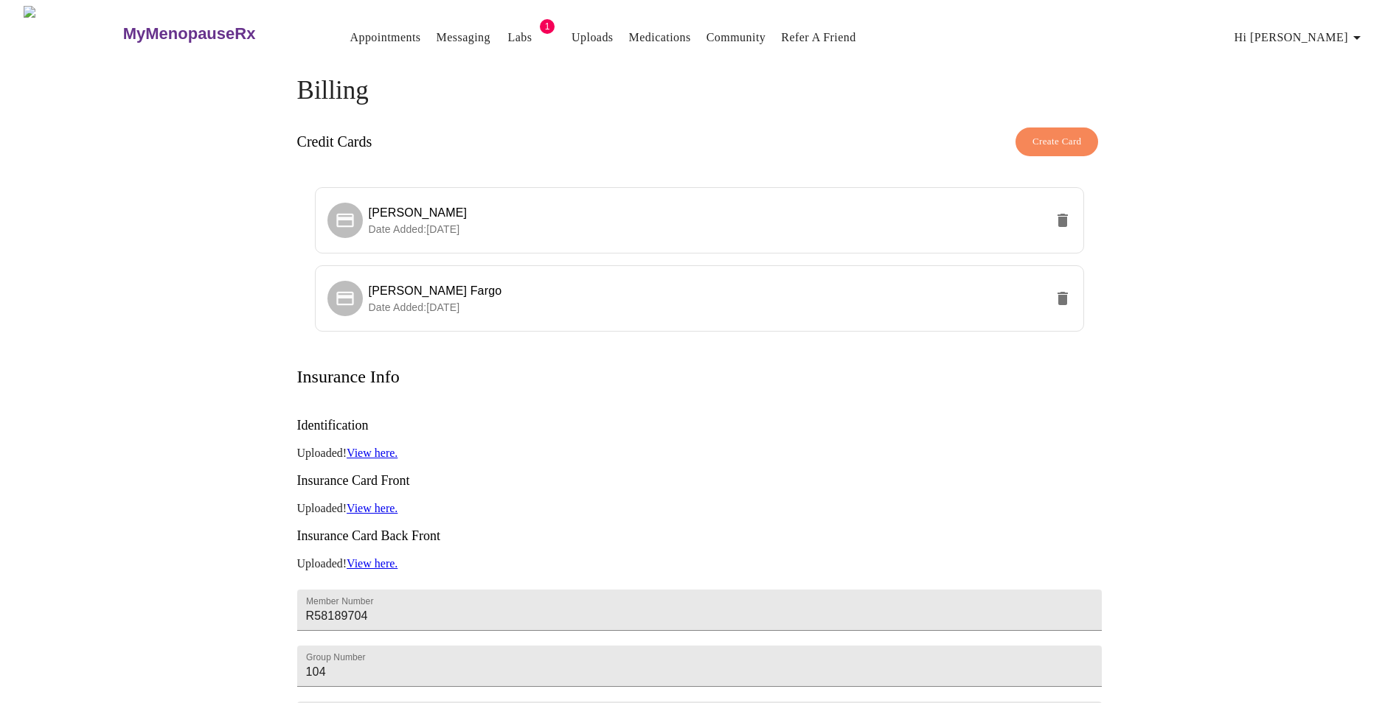
click at [390, 447] on link "View here." at bounding box center [372, 453] width 51 height 13
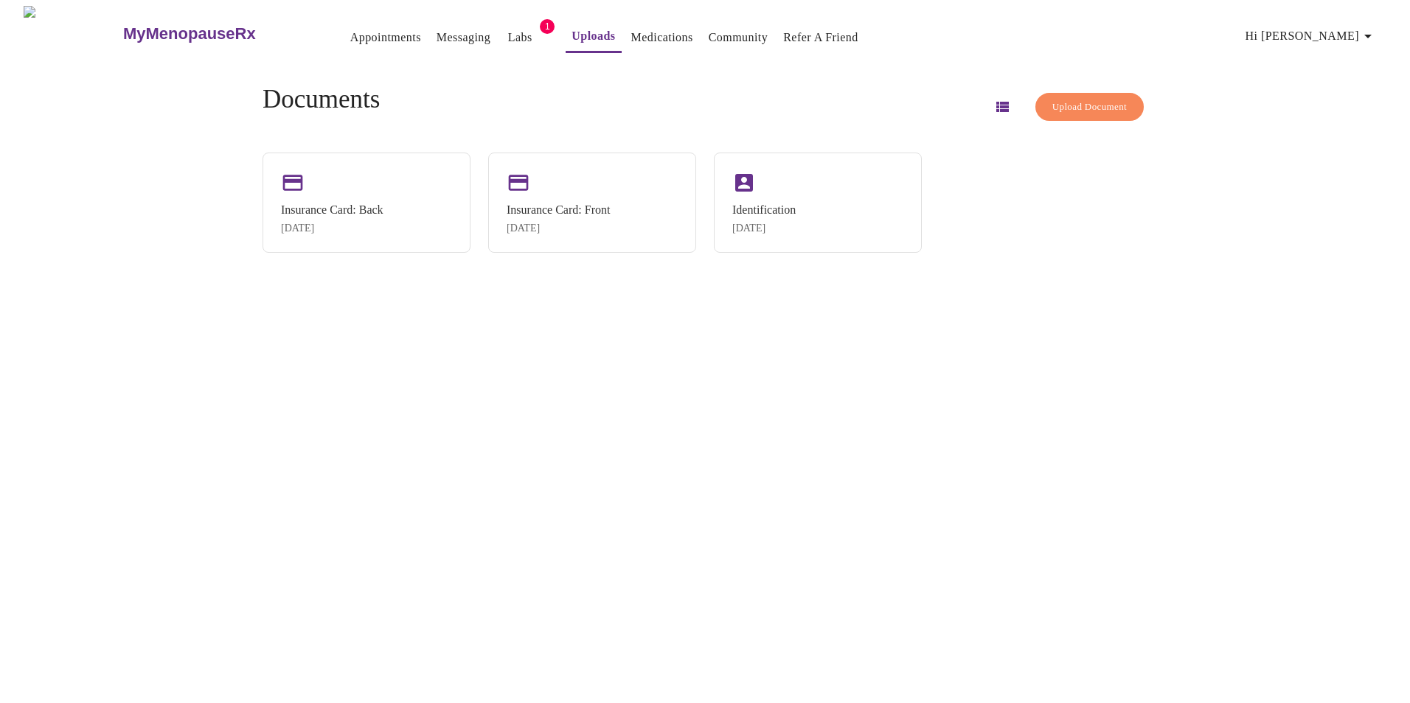
click at [1334, 33] on span "Hi [PERSON_NAME]" at bounding box center [1310, 36] width 131 height 21
click at [515, 18] on div at bounding box center [705, 351] width 1410 height 703
click at [508, 35] on link "Labs" at bounding box center [520, 37] width 24 height 21
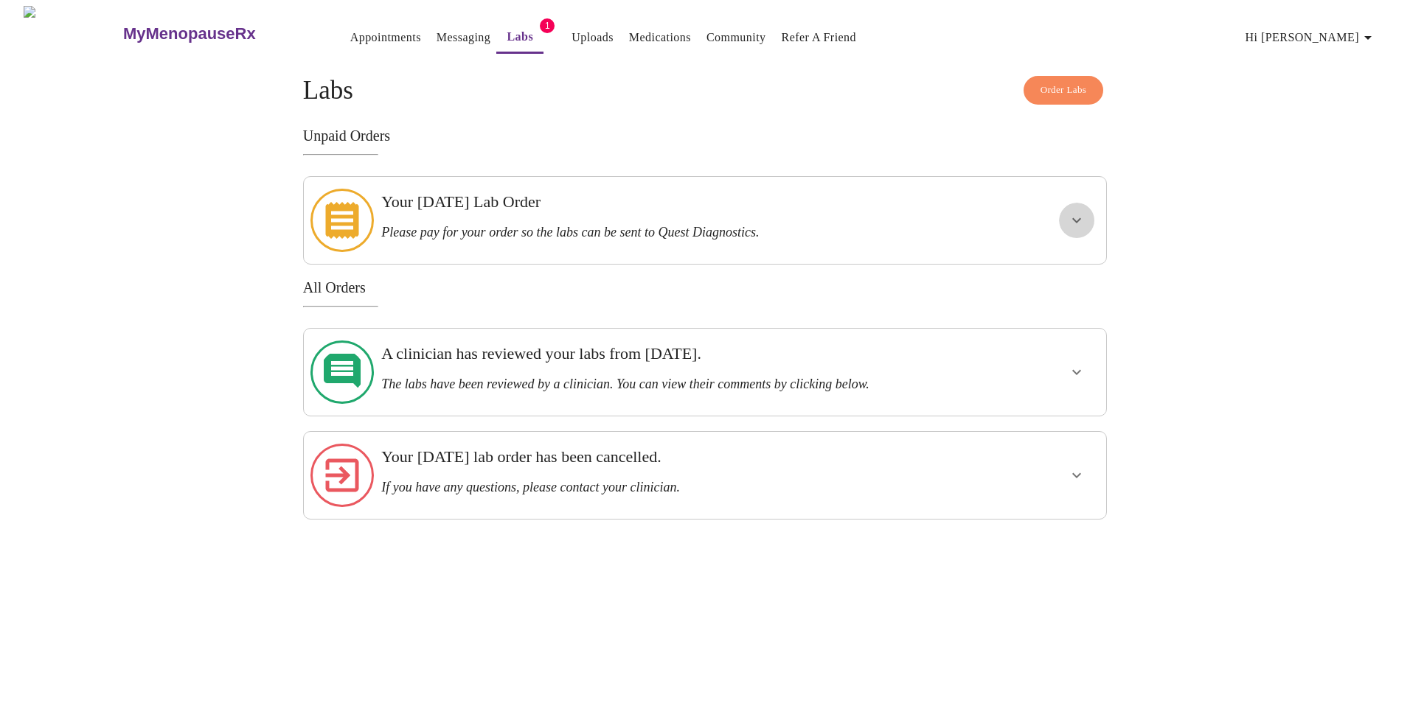
click at [1073, 212] on icon "show more" at bounding box center [1077, 221] width 18 height 18
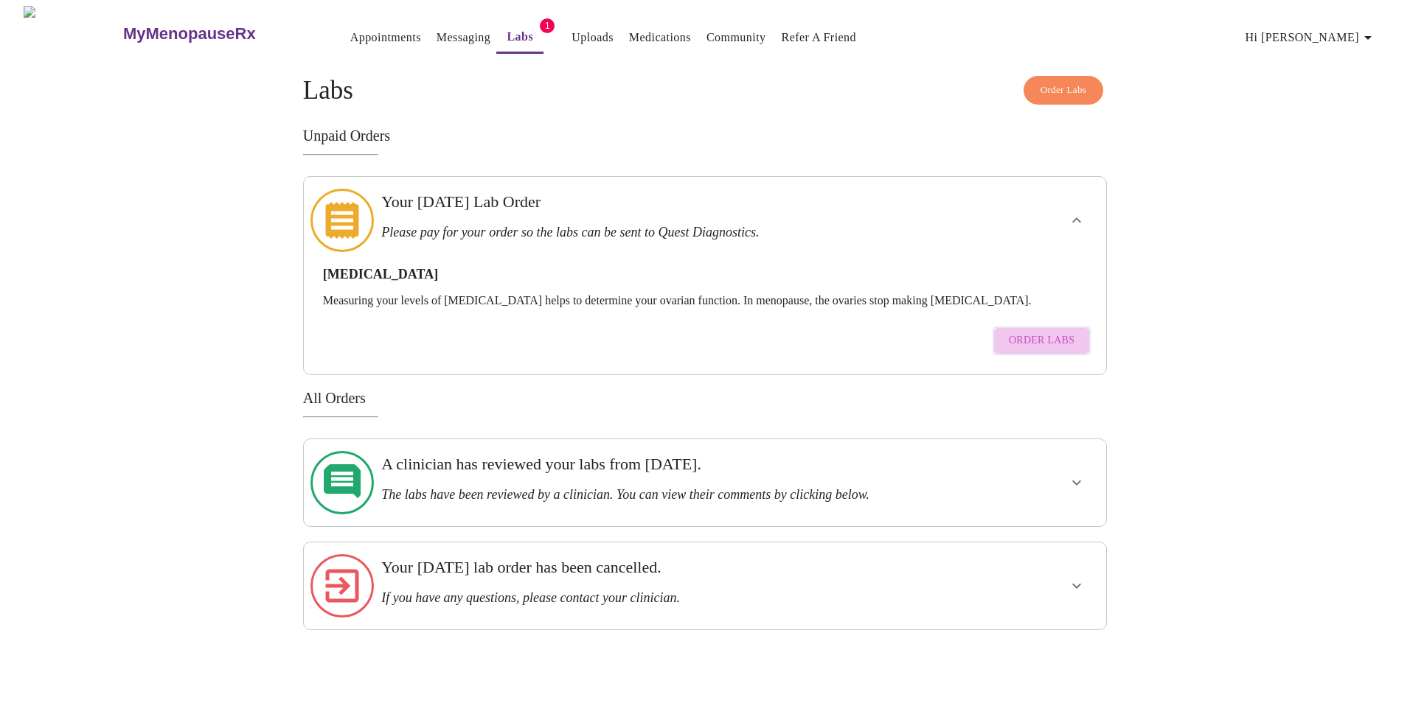
click at [1050, 332] on span "Order Labs" at bounding box center [1042, 341] width 66 height 18
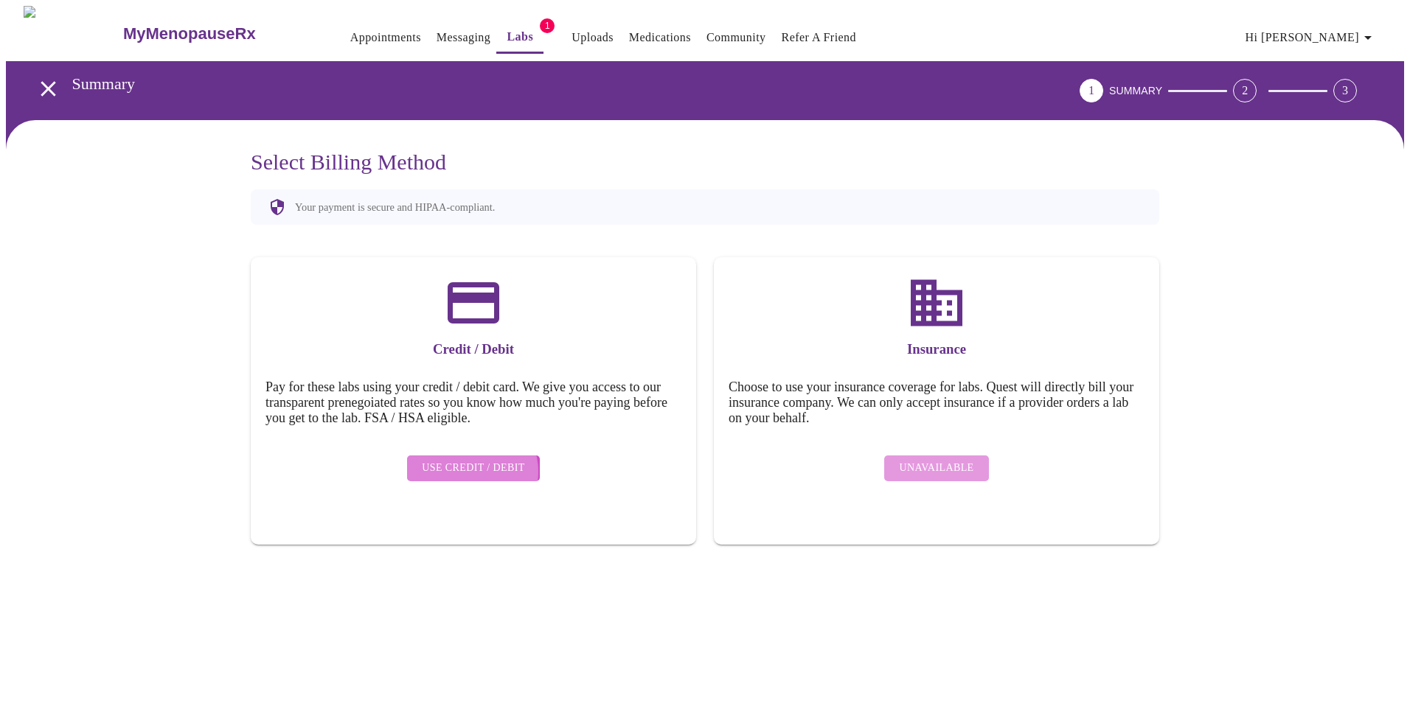
click at [472, 461] on span "Use Credit / Debit" at bounding box center [473, 468] width 103 height 18
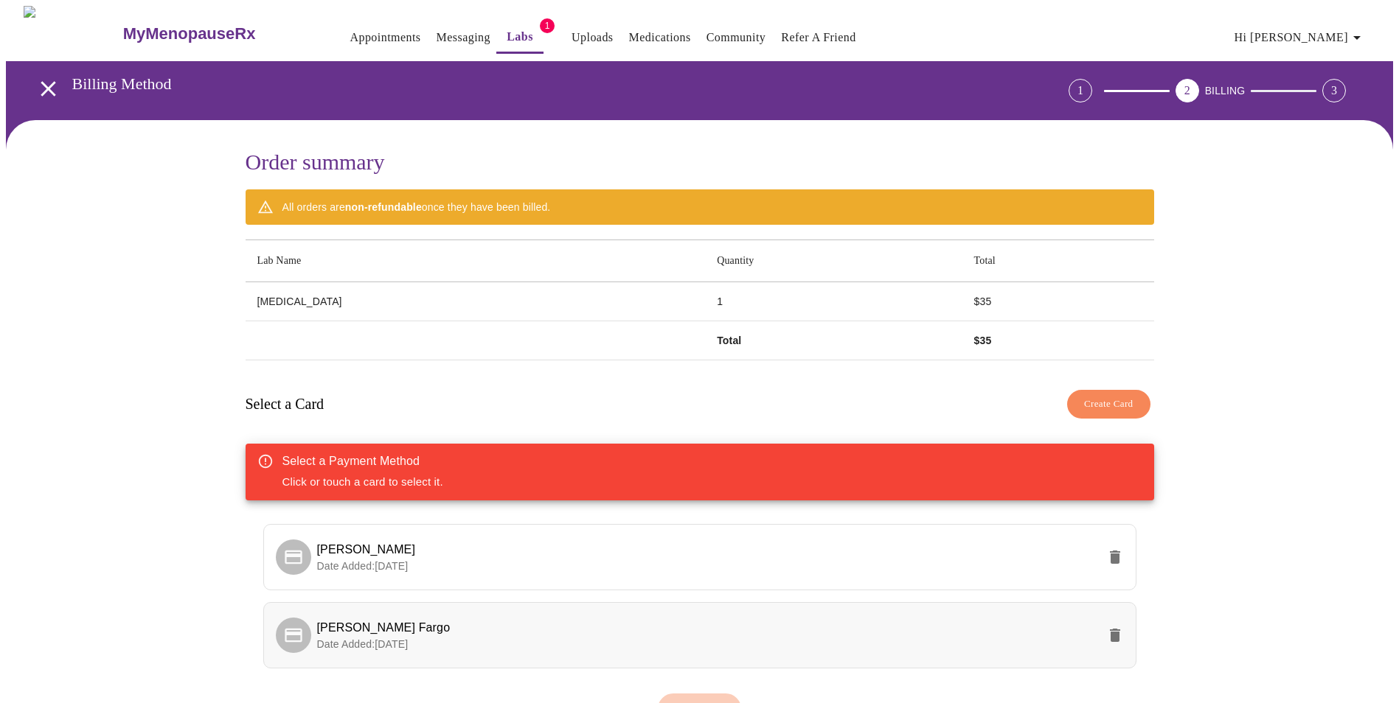
click at [341, 622] on span "[PERSON_NAME] Fargo" at bounding box center [383, 628] width 133 height 13
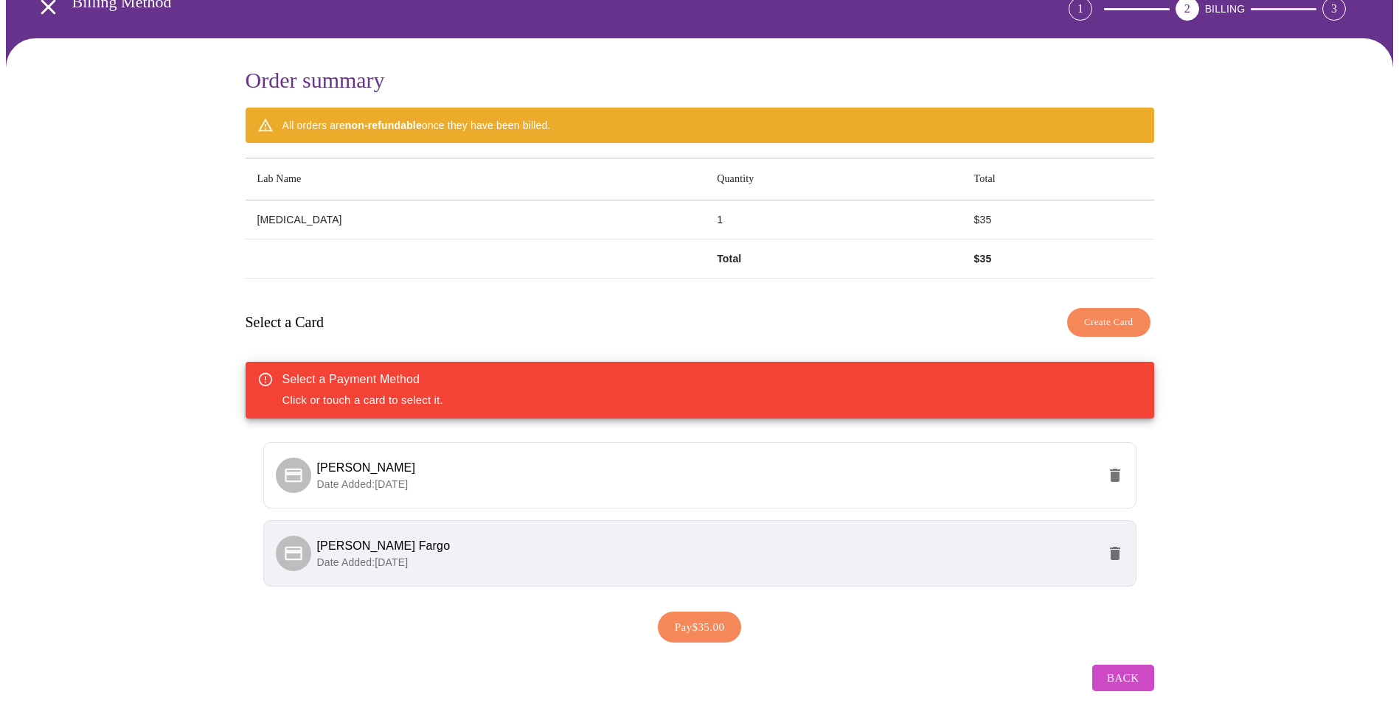
scroll to position [101, 0]
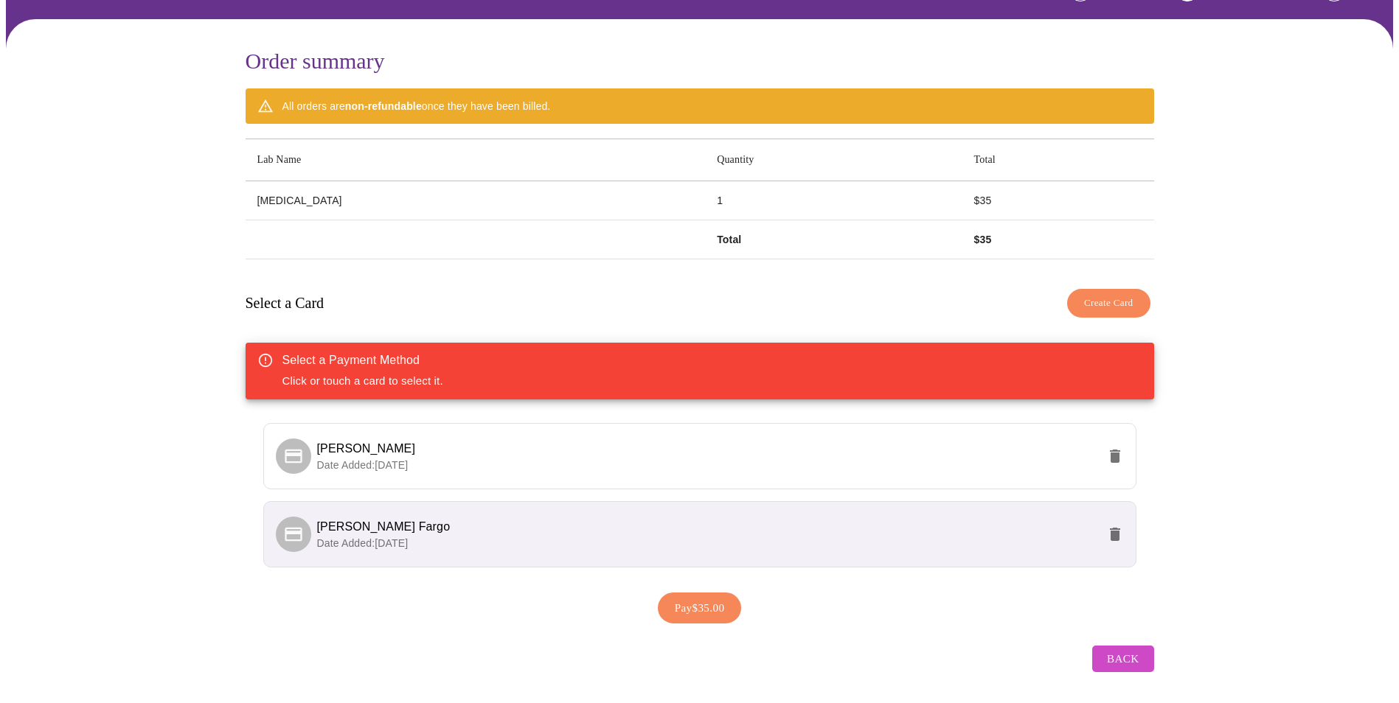
click at [694, 605] on span "Pay $35.00" at bounding box center [700, 608] width 50 height 19
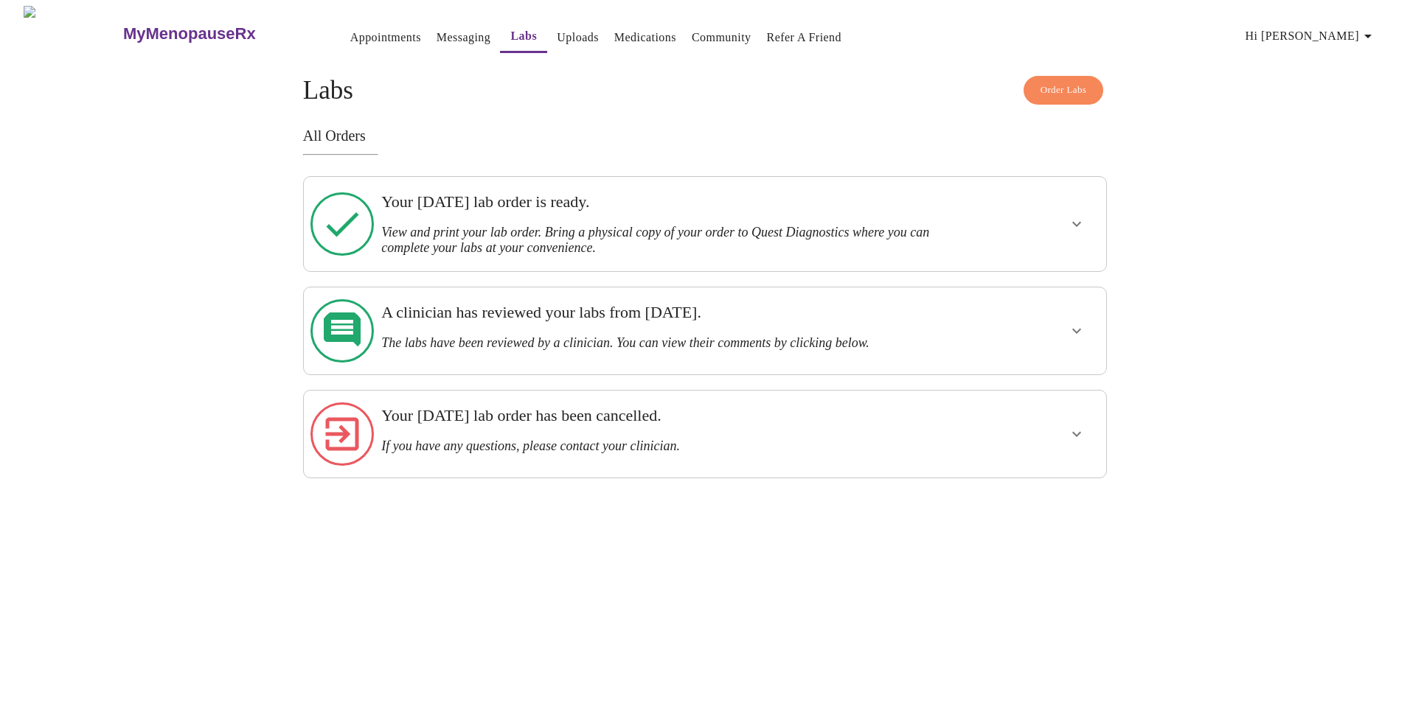
click at [1074, 218] on icon "show more" at bounding box center [1077, 224] width 18 height 18
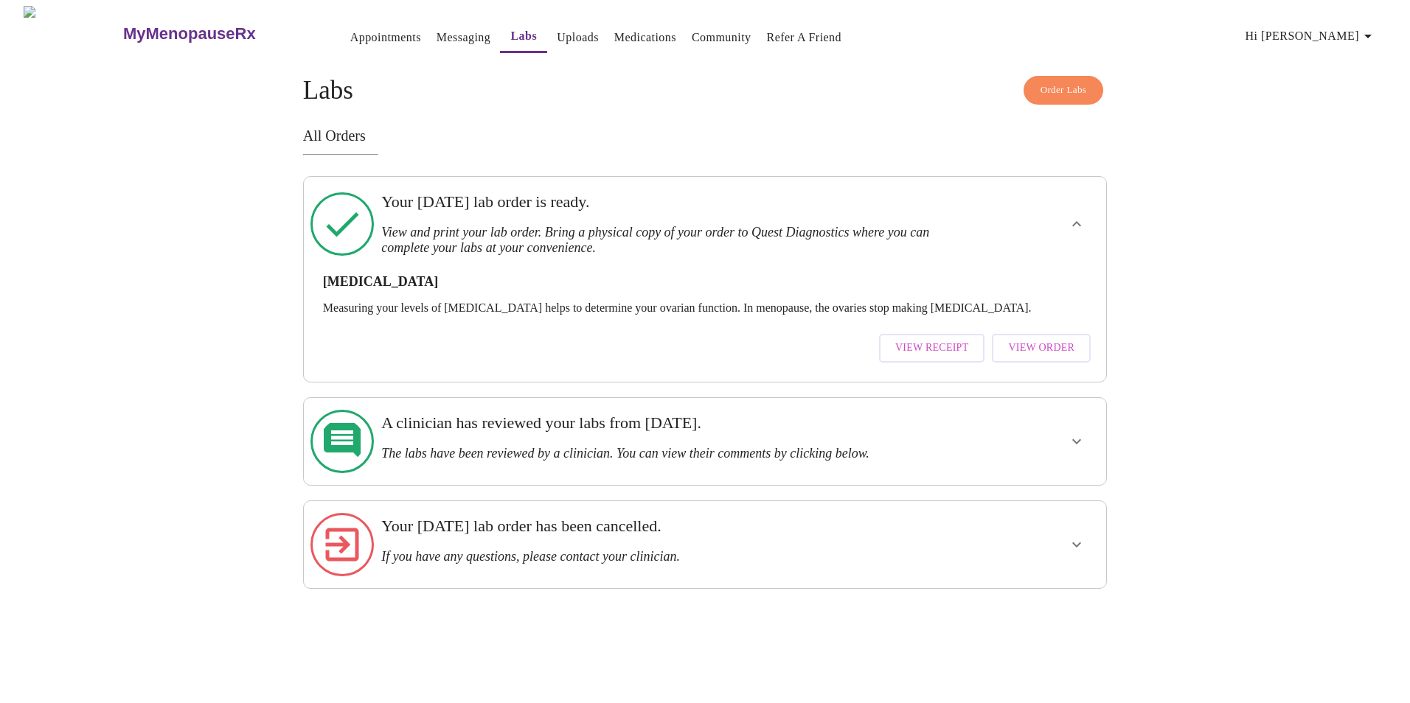
click at [1033, 339] on span "View Order" at bounding box center [1041, 348] width 66 height 18
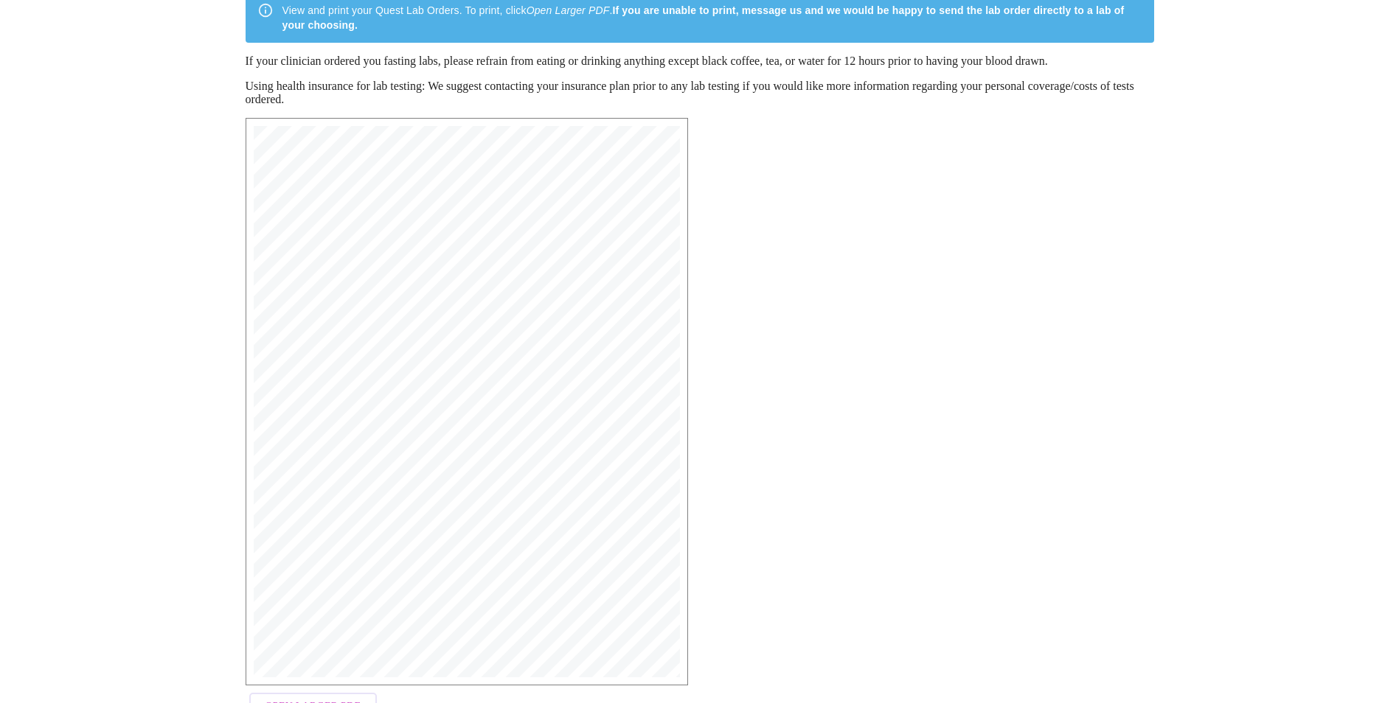
scroll to position [203, 0]
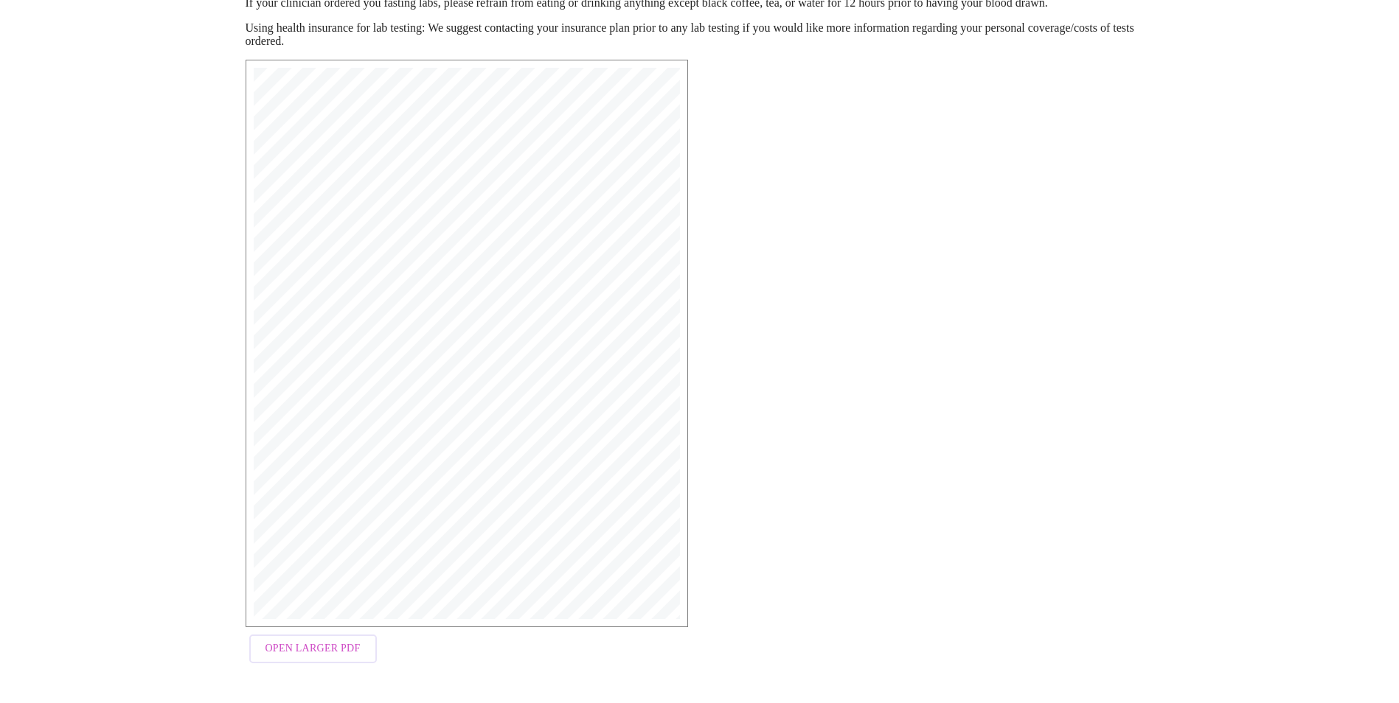
click at [314, 650] on span "Open Larger PDF" at bounding box center [312, 649] width 95 height 18
